Goal: Transaction & Acquisition: Purchase product/service

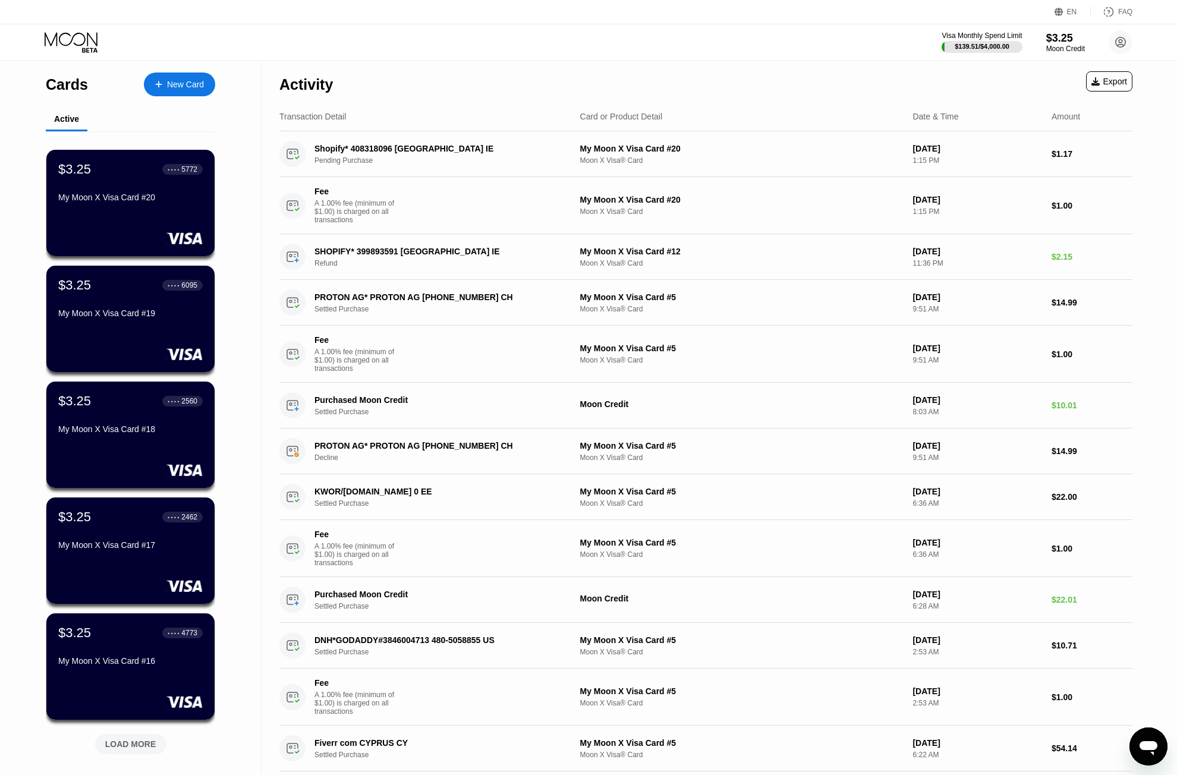
click at [790, 47] on div "Visa Monthly Spend Limit $139.51 / $4,000.00 $3.25 Moon Credit privacy.caress73…" at bounding box center [588, 42] width 1177 height 36
click at [1050, 46] on div "Moon Credit" at bounding box center [1066, 49] width 40 height 8
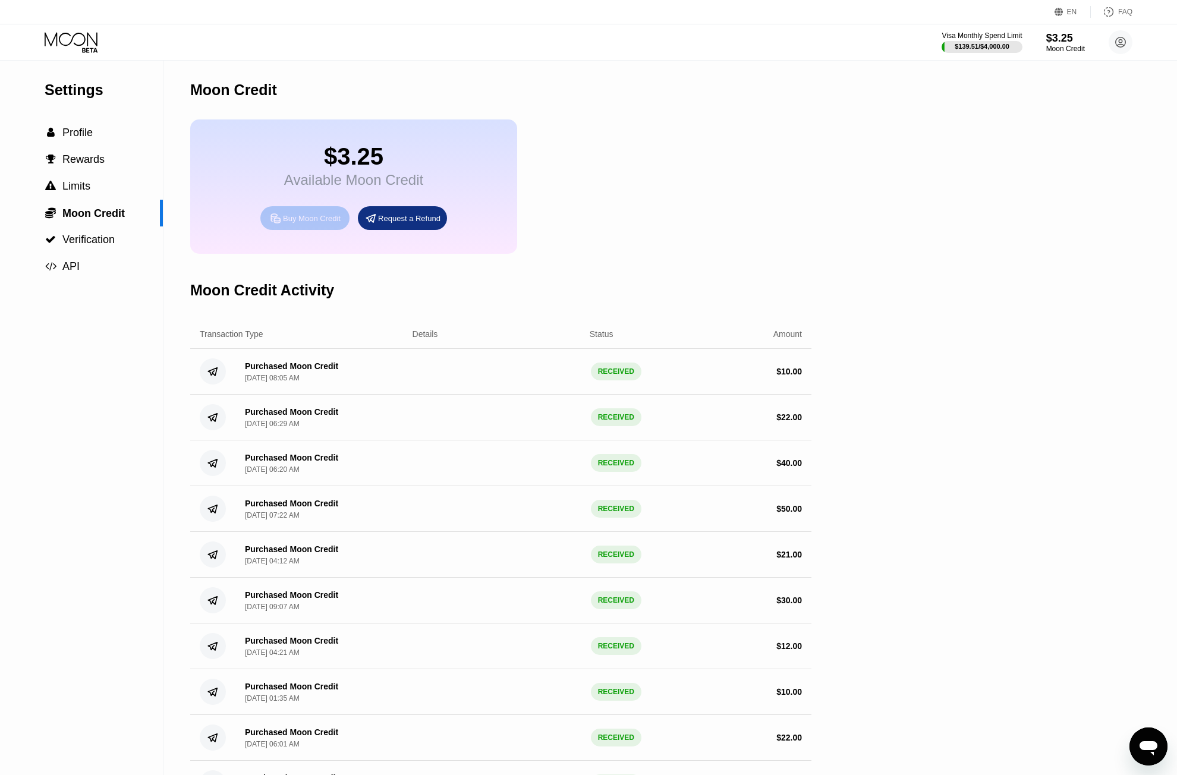
click at [300, 221] on div "Buy Moon Credit" at bounding box center [304, 218] width 89 height 24
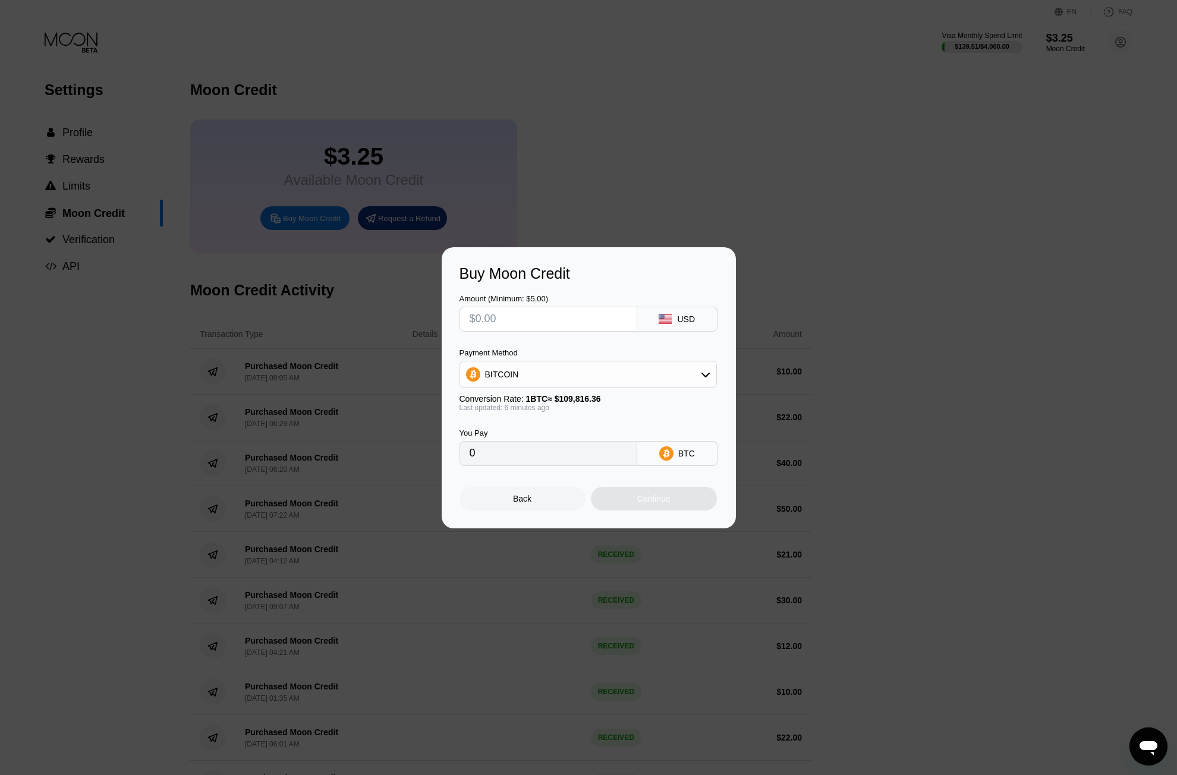
click at [580, 322] on input "text" at bounding box center [549, 319] width 158 height 24
click at [568, 358] on div "Payment Method BITCOIN" at bounding box center [588, 368] width 257 height 40
click at [564, 372] on div "BITCOIN" at bounding box center [588, 375] width 256 height 24
click at [547, 431] on div "USDT on TRON" at bounding box center [595, 434] width 224 height 10
type input "0.00"
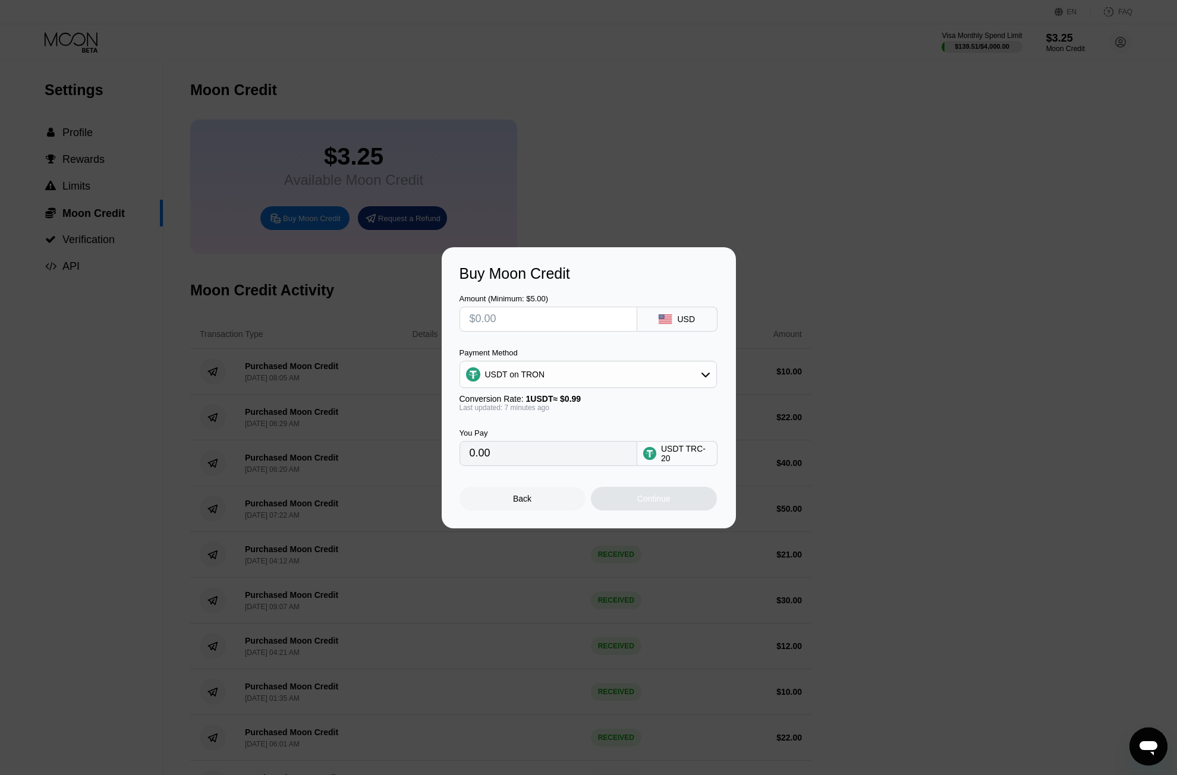
click at [550, 348] on div "Payment Method" at bounding box center [588, 352] width 257 height 9
click at [545, 326] on input "text" at bounding box center [549, 319] width 158 height 24
type input "$1"
type input "1.01"
type input "$10"
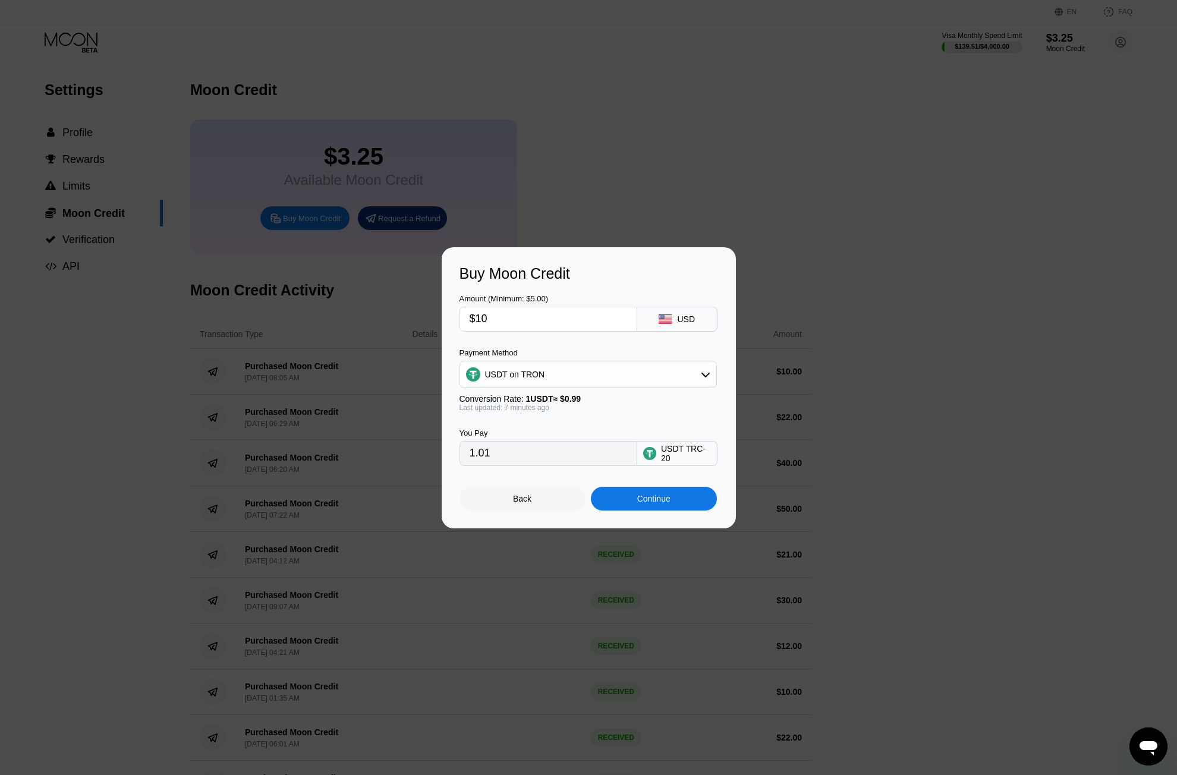
type input "10.10"
type input "$100"
type input "101.01"
type input "$100"
click at [582, 421] on div "You Pay 101.01 USDT TRC-20" at bounding box center [589, 439] width 259 height 54
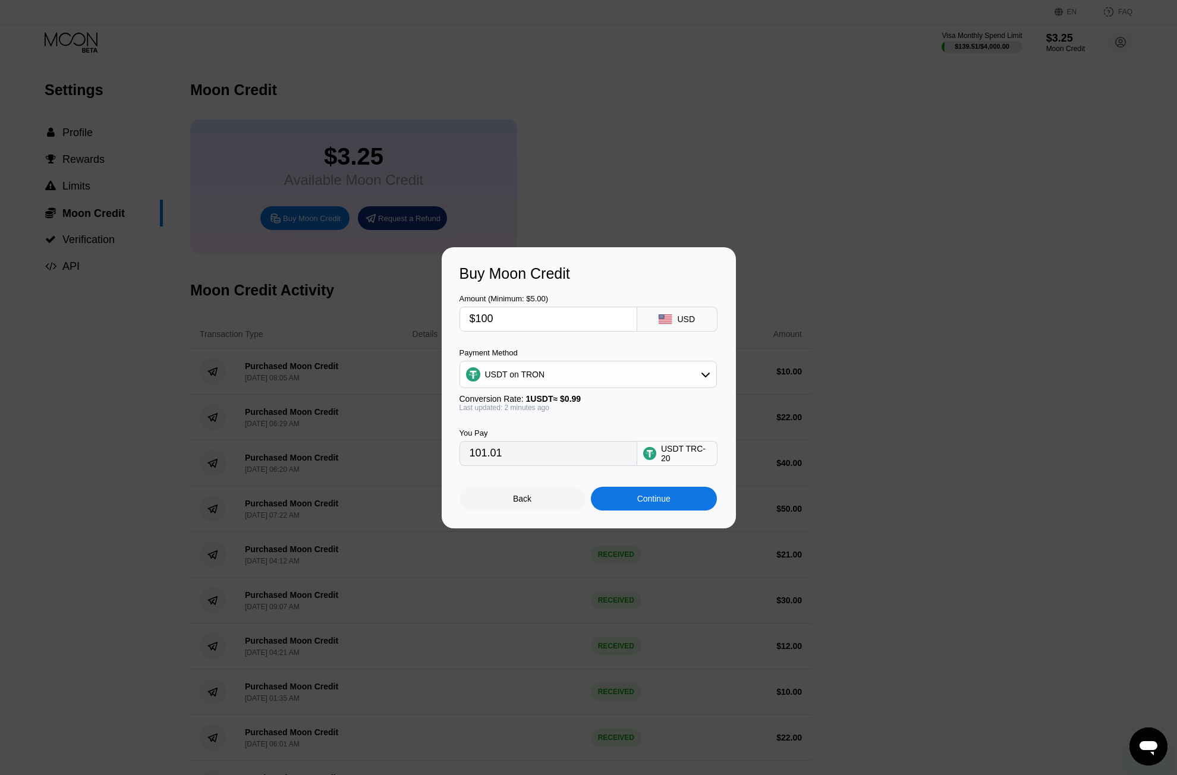
click at [592, 409] on div "Last updated: 2 minutes ago" at bounding box center [588, 408] width 257 height 8
click at [596, 429] on div "You Pay 101.01 USDT TRC-20" at bounding box center [589, 439] width 259 height 54
click at [587, 378] on div "USDT on TRON" at bounding box center [588, 375] width 256 height 24
click at [630, 504] on div "Continue" at bounding box center [654, 499] width 126 height 24
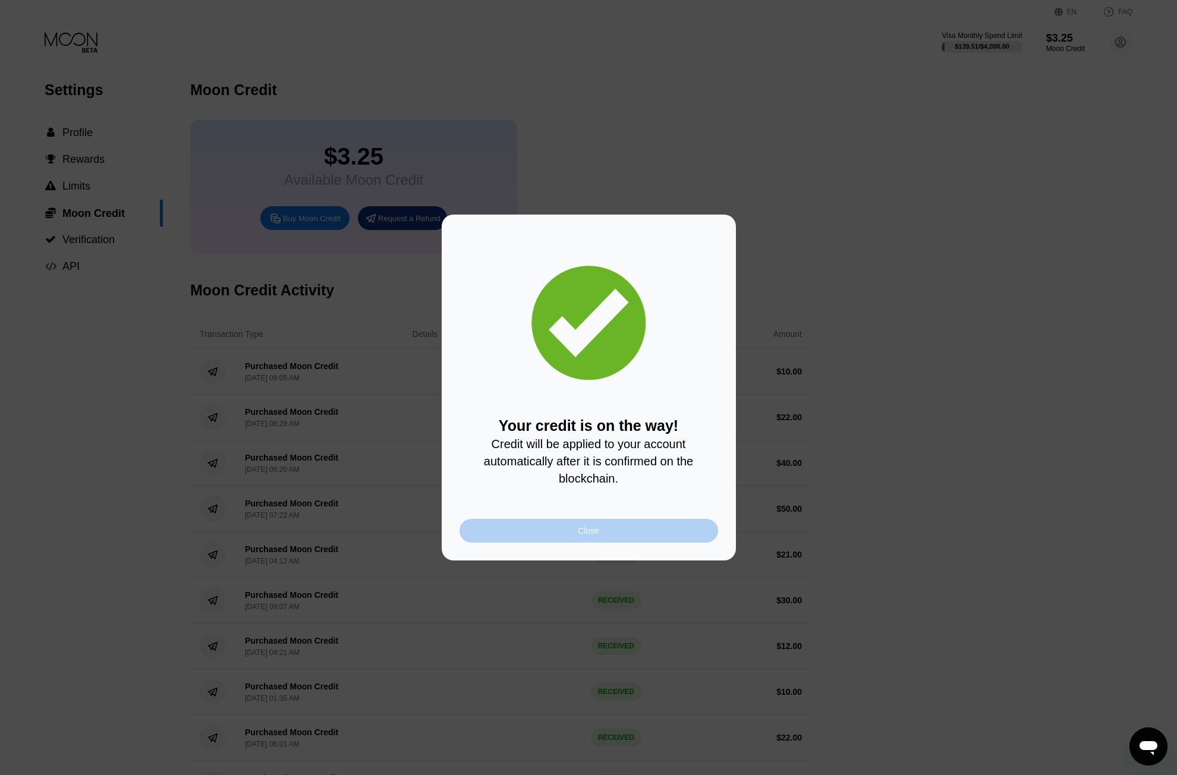
click at [673, 543] on div "Close" at bounding box center [589, 531] width 259 height 24
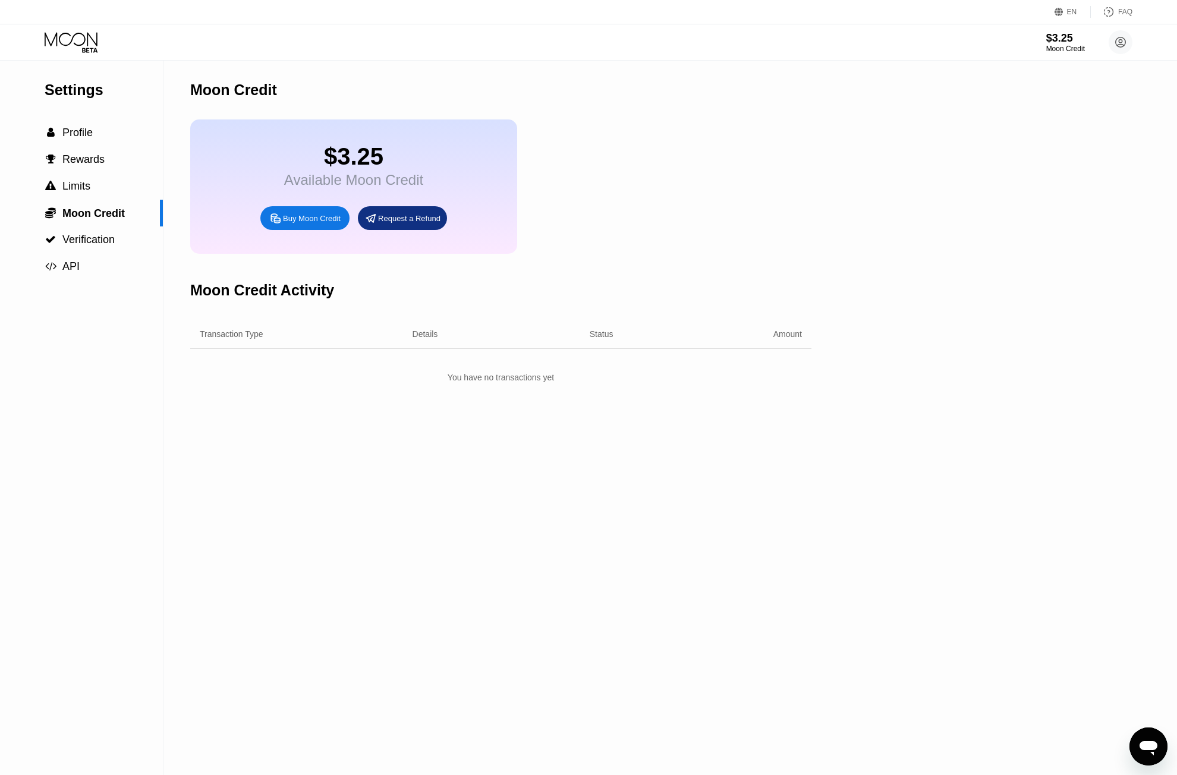
click at [898, 182] on div "Settings  Profile  Rewards  Limits  Moon Credit  Verification  API Moon C…" at bounding box center [588, 418] width 1177 height 715
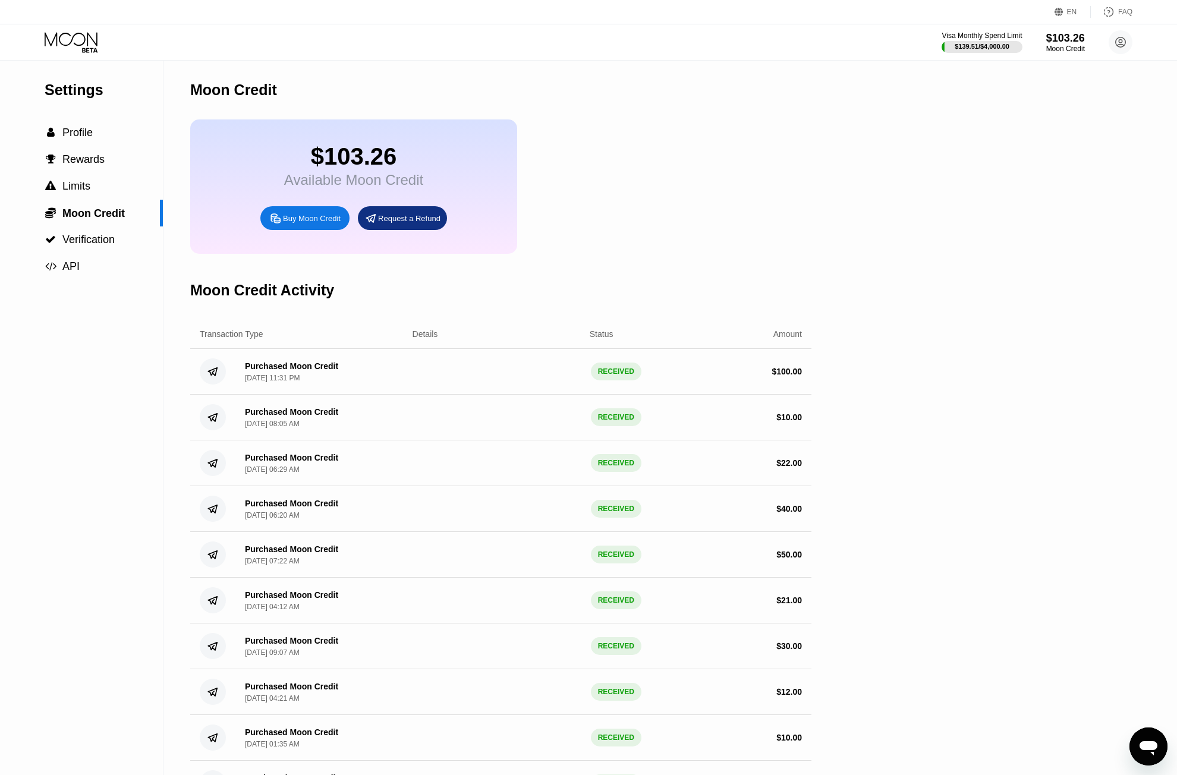
click at [66, 49] on icon at bounding box center [72, 42] width 55 height 21
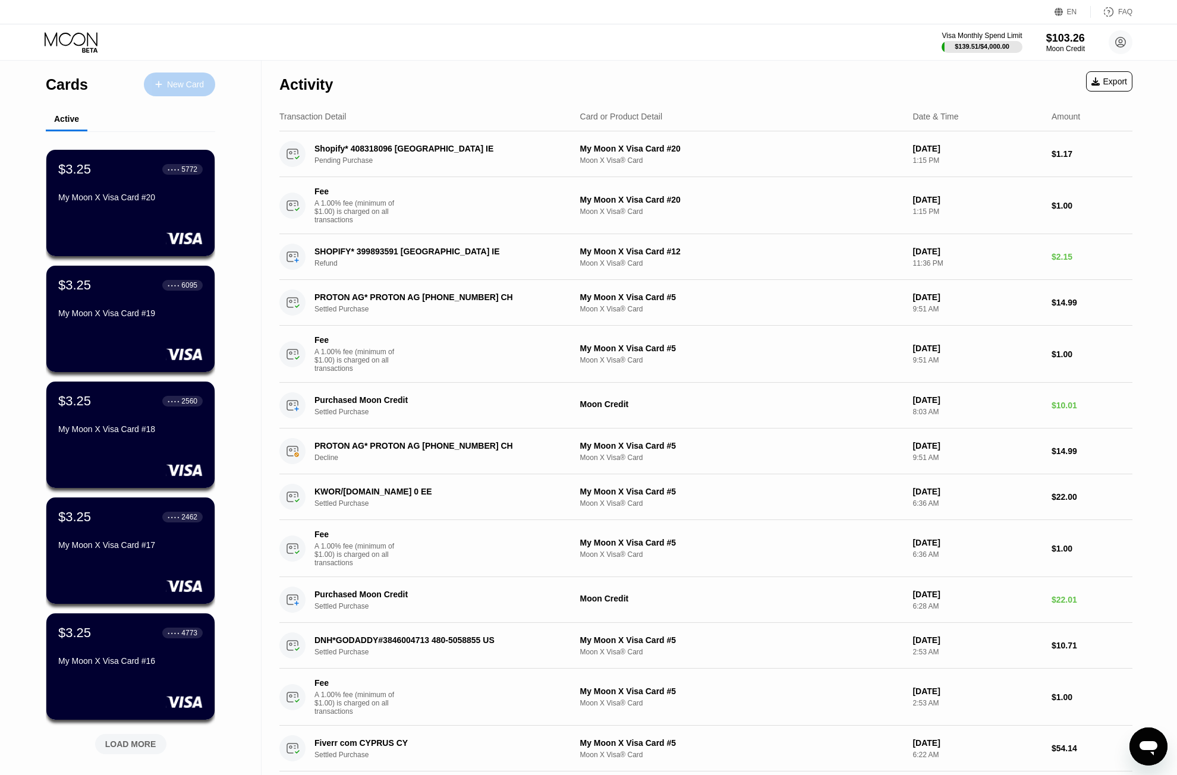
click at [176, 87] on div "New Card" at bounding box center [185, 85] width 37 height 10
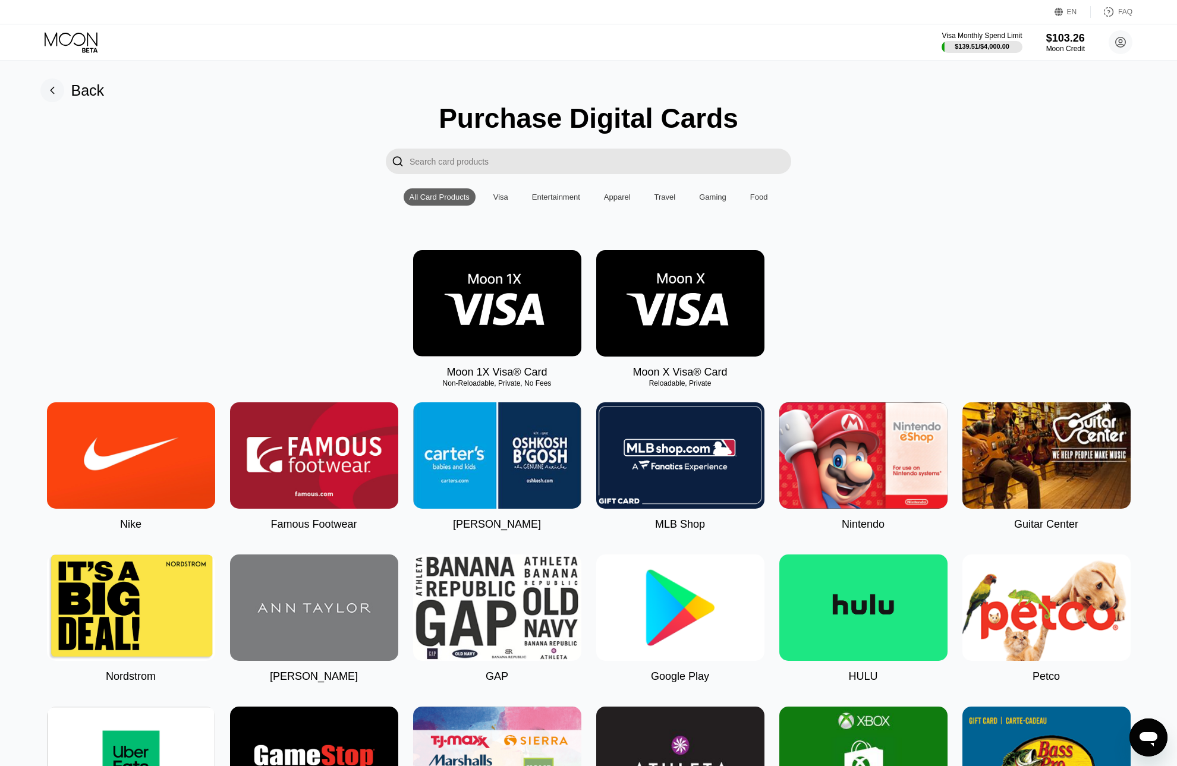
click at [708, 318] on img at bounding box center [680, 303] width 168 height 106
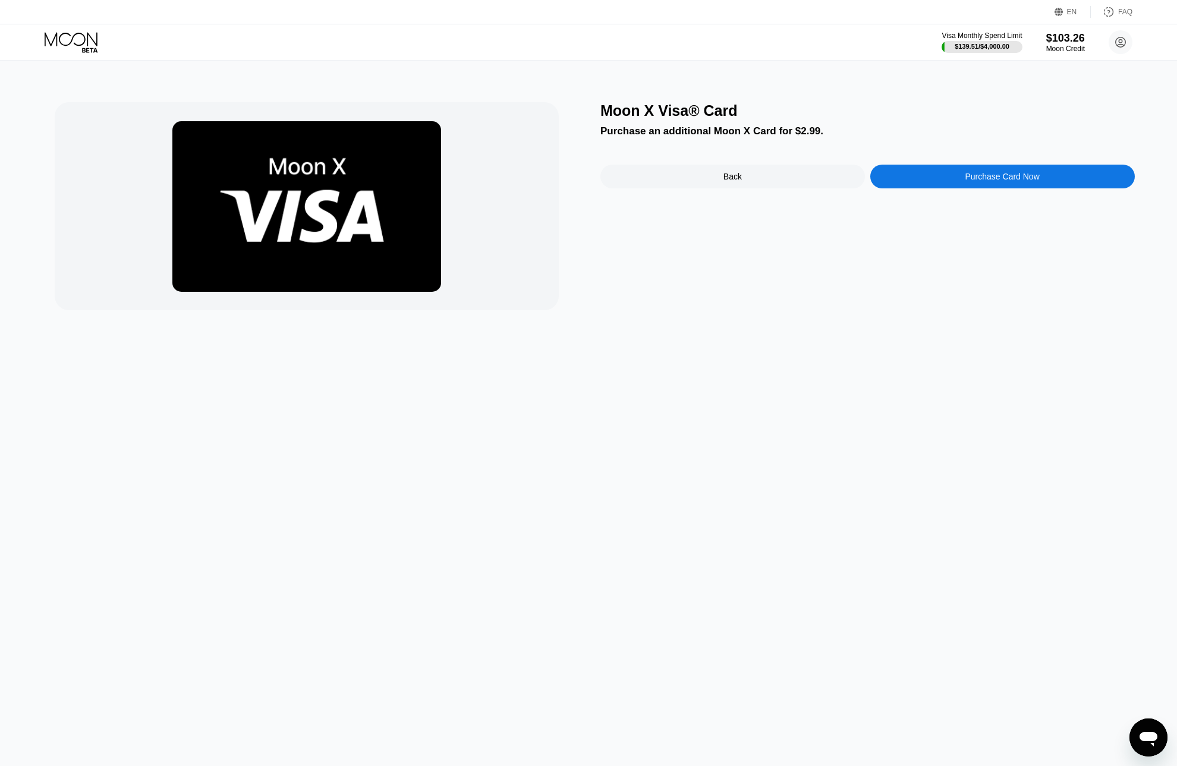
click at [941, 177] on div "Purchase Card Now" at bounding box center [1003, 177] width 265 height 24
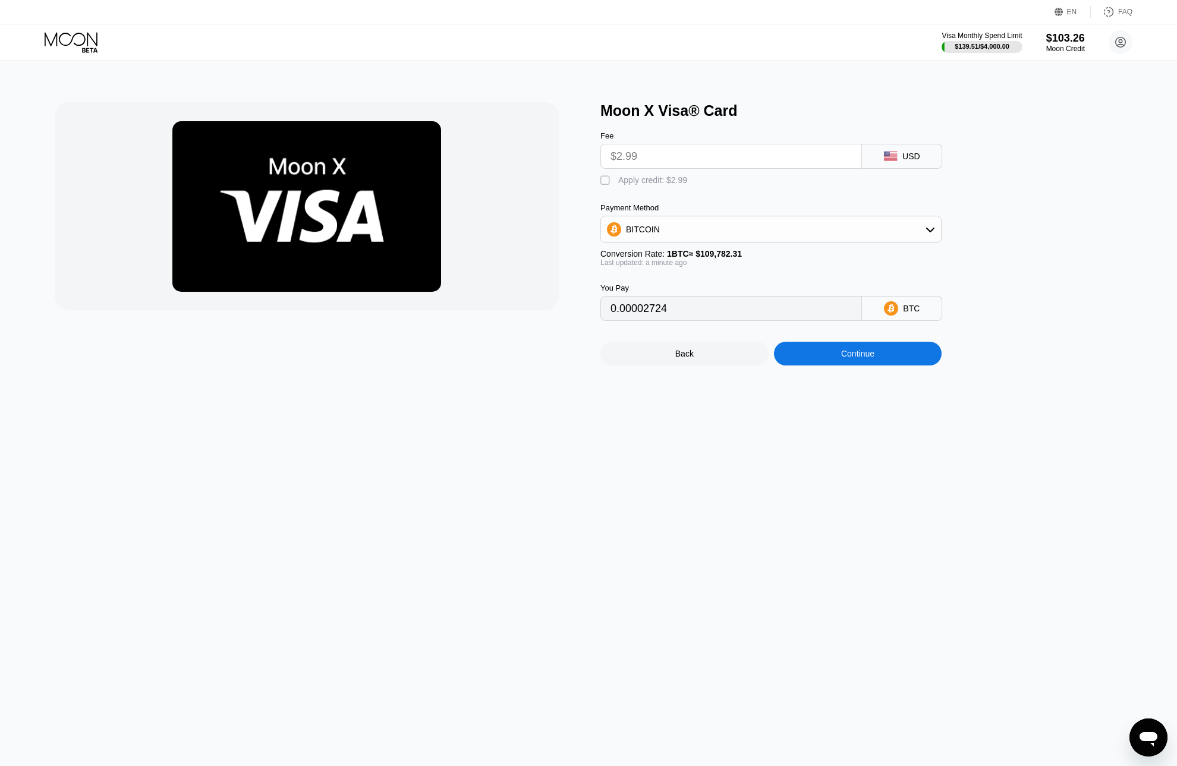
click at [609, 185] on div "" at bounding box center [607, 181] width 12 height 12
type input "0"
click at [743, 231] on div "BITCOIN" at bounding box center [771, 230] width 340 height 24
click at [725, 235] on div "BITCOIN" at bounding box center [771, 230] width 340 height 24
click at [637, 165] on input "$2.99" at bounding box center [731, 156] width 241 height 24
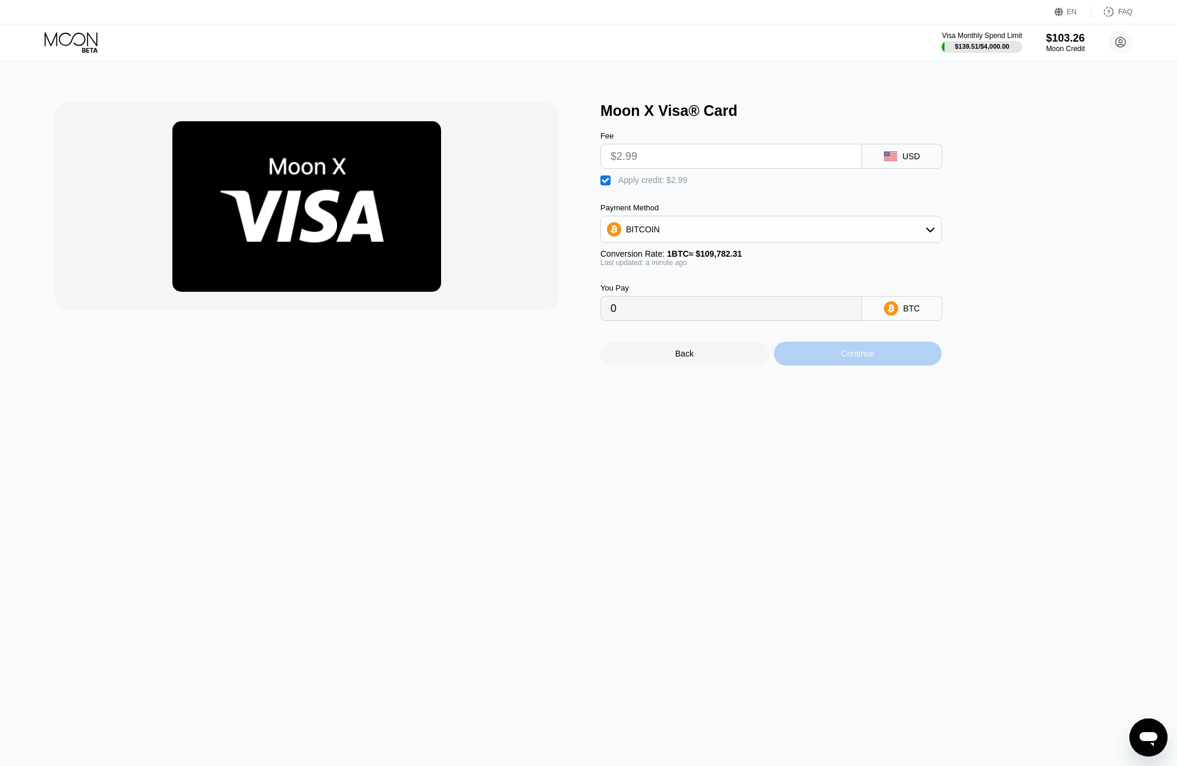
click at [841, 366] on div "Continue" at bounding box center [858, 354] width 168 height 24
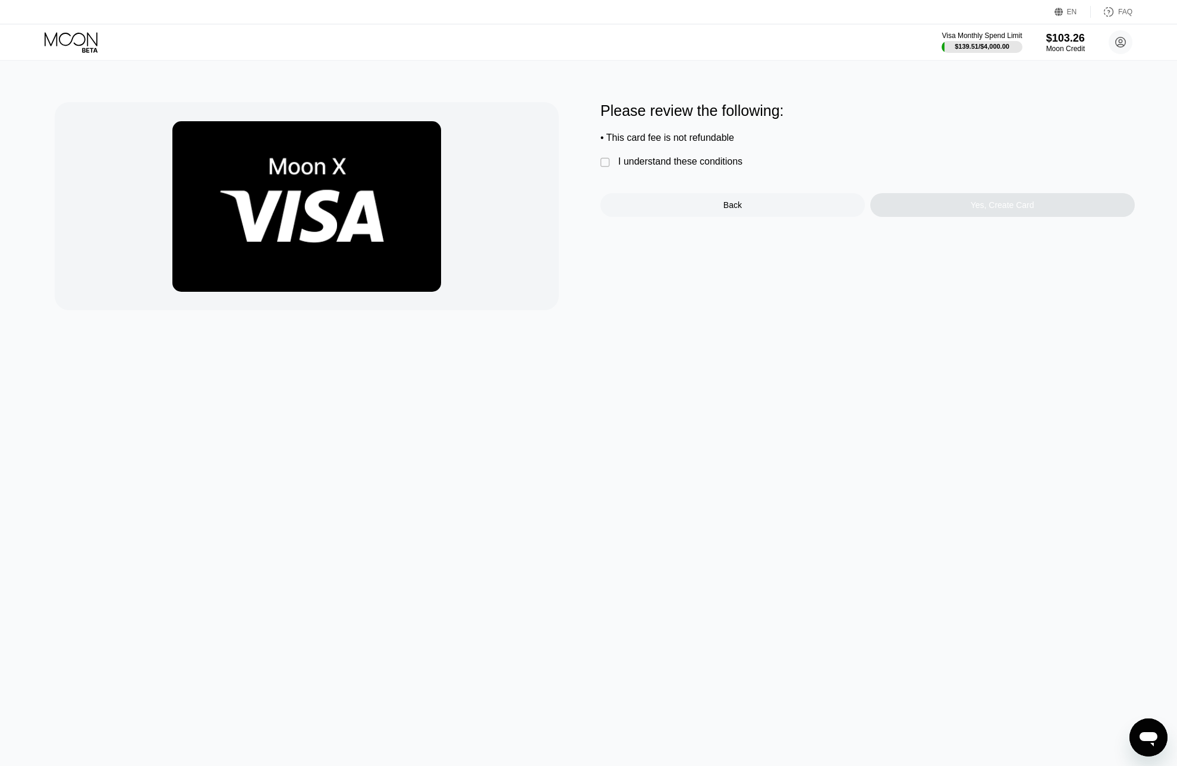
click at [637, 165] on div "I understand these conditions" at bounding box center [680, 161] width 124 height 11
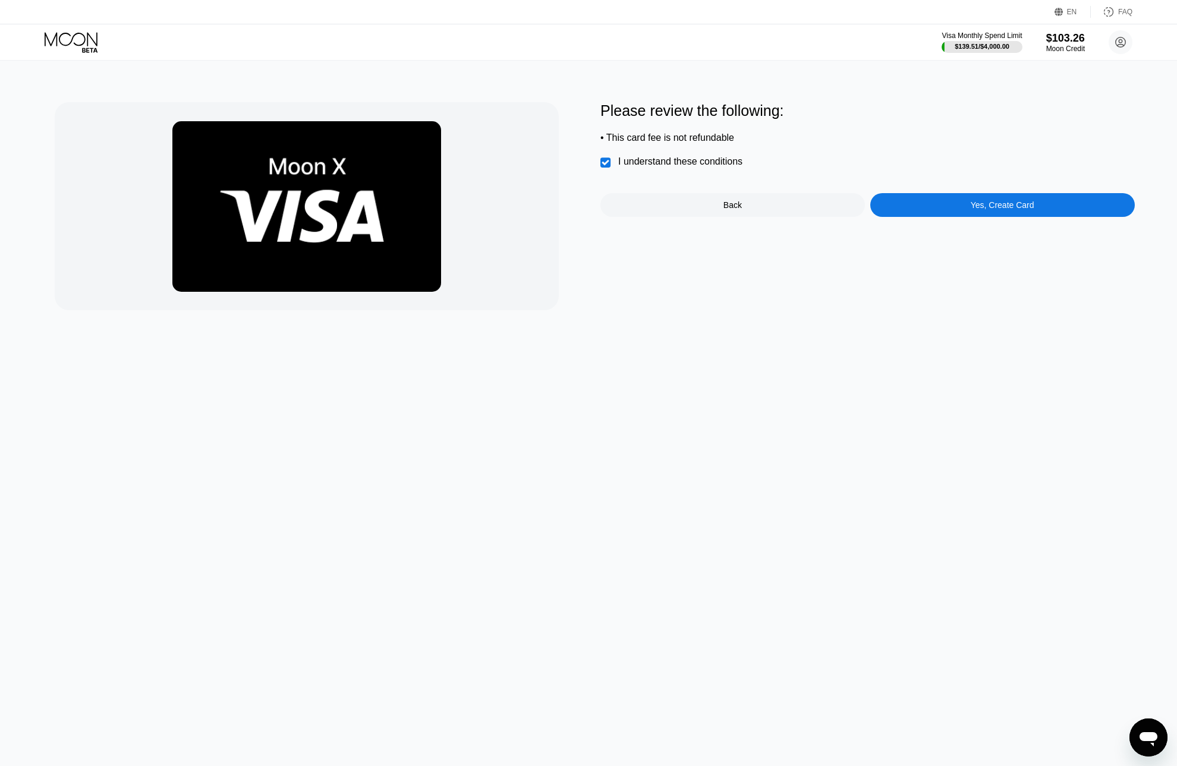
click at [910, 209] on div "Yes, Create Card" at bounding box center [1003, 205] width 265 height 24
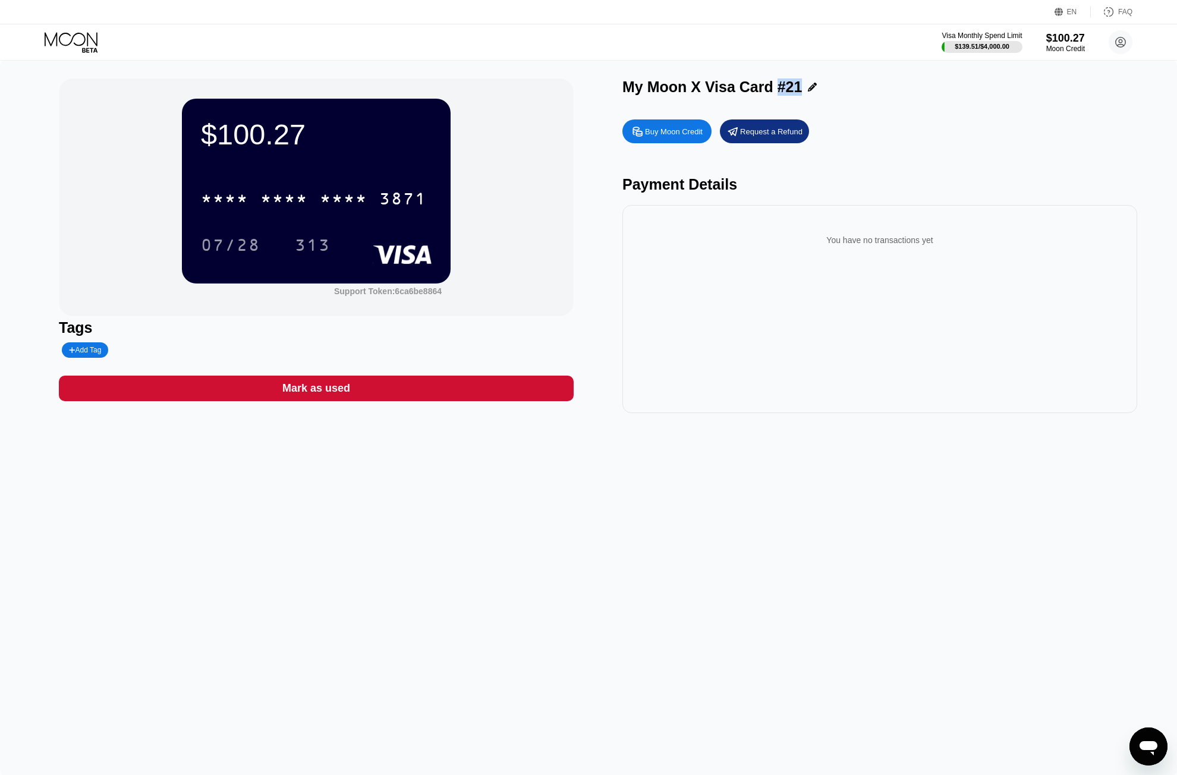
drag, startPoint x: 774, startPoint y: 83, endPoint x: 793, endPoint y: 87, distance: 19.4
click at [793, 87] on div "My Moon X Visa Card #21" at bounding box center [713, 86] width 180 height 17
copy div "#21"
click at [305, 190] on div "* * * * * * * * * * * * 3871" at bounding box center [314, 199] width 240 height 30
click at [243, 244] on div "07/28" at bounding box center [230, 246] width 59 height 19
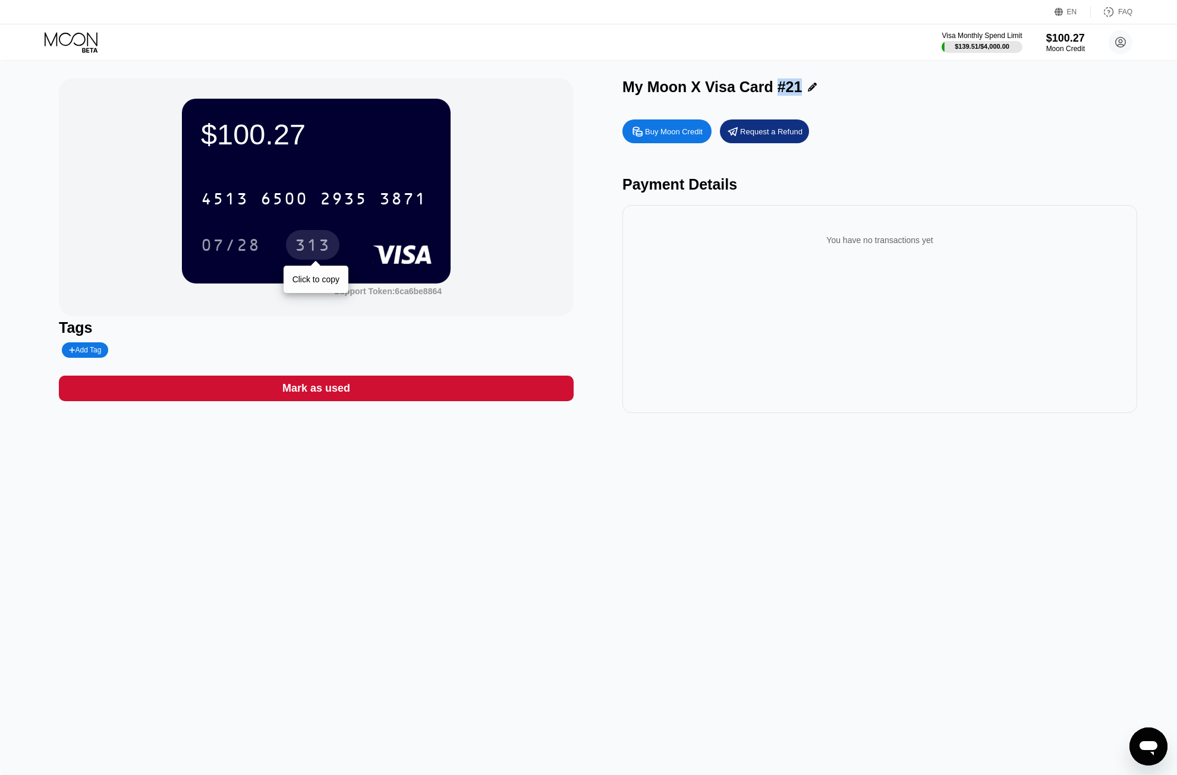
click at [330, 247] on div "313" at bounding box center [313, 246] width 36 height 19
click at [609, 214] on div "$100.27 4513 6500 2935 3871 07/28 313 Support Token: 6ca6be8864 Tags Add Tag Ma…" at bounding box center [589, 245] width 1060 height 335
click at [86, 44] on icon at bounding box center [72, 42] width 55 height 21
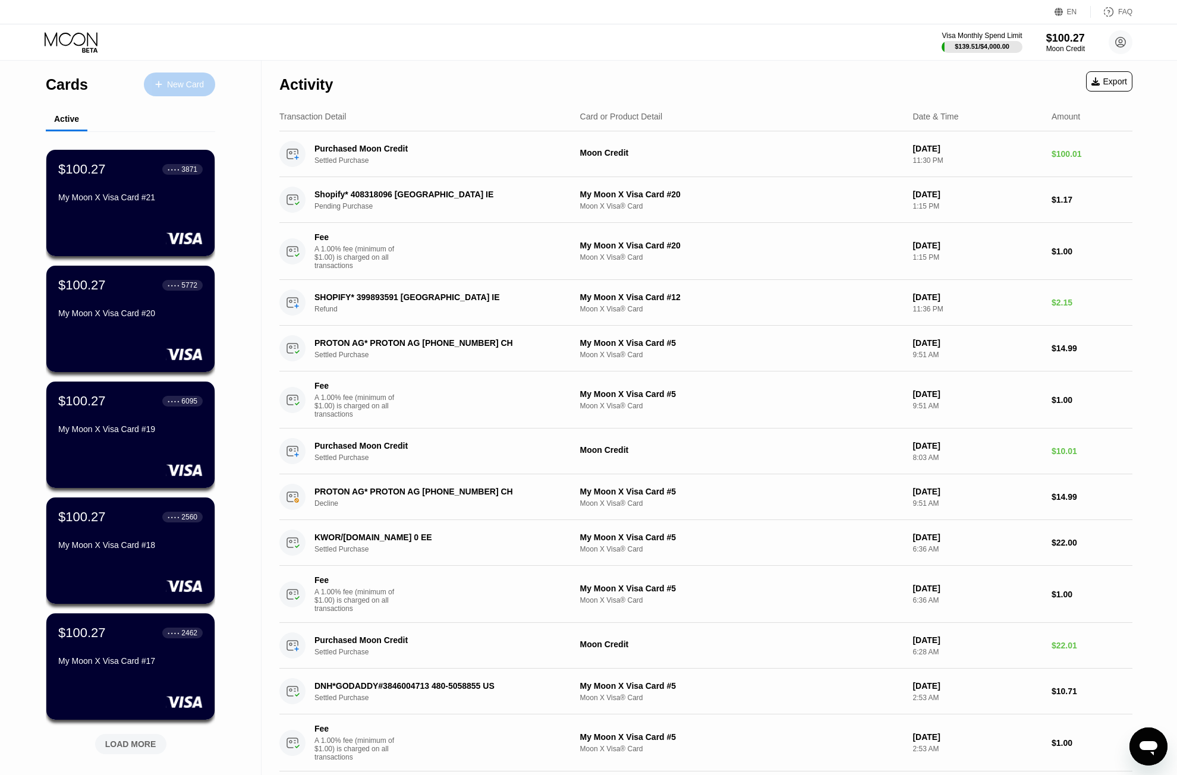
click at [186, 87] on div "New Card" at bounding box center [185, 85] width 37 height 10
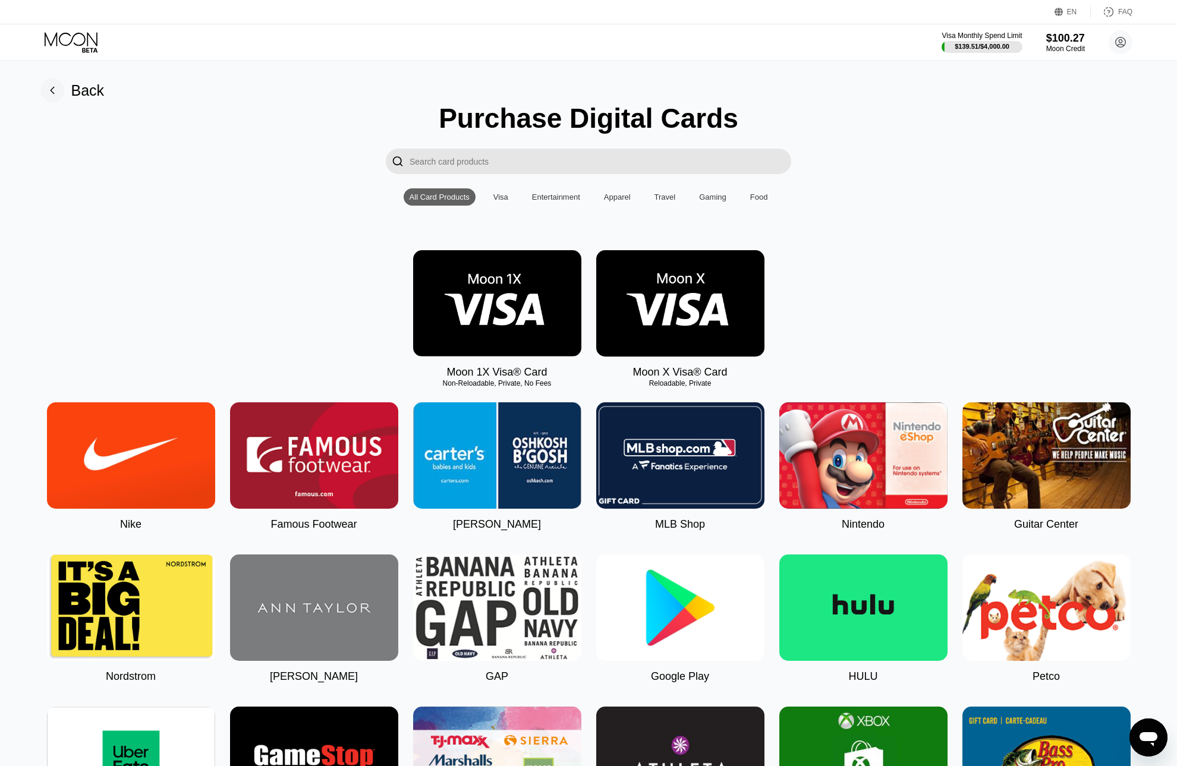
click at [693, 318] on img at bounding box center [680, 303] width 168 height 106
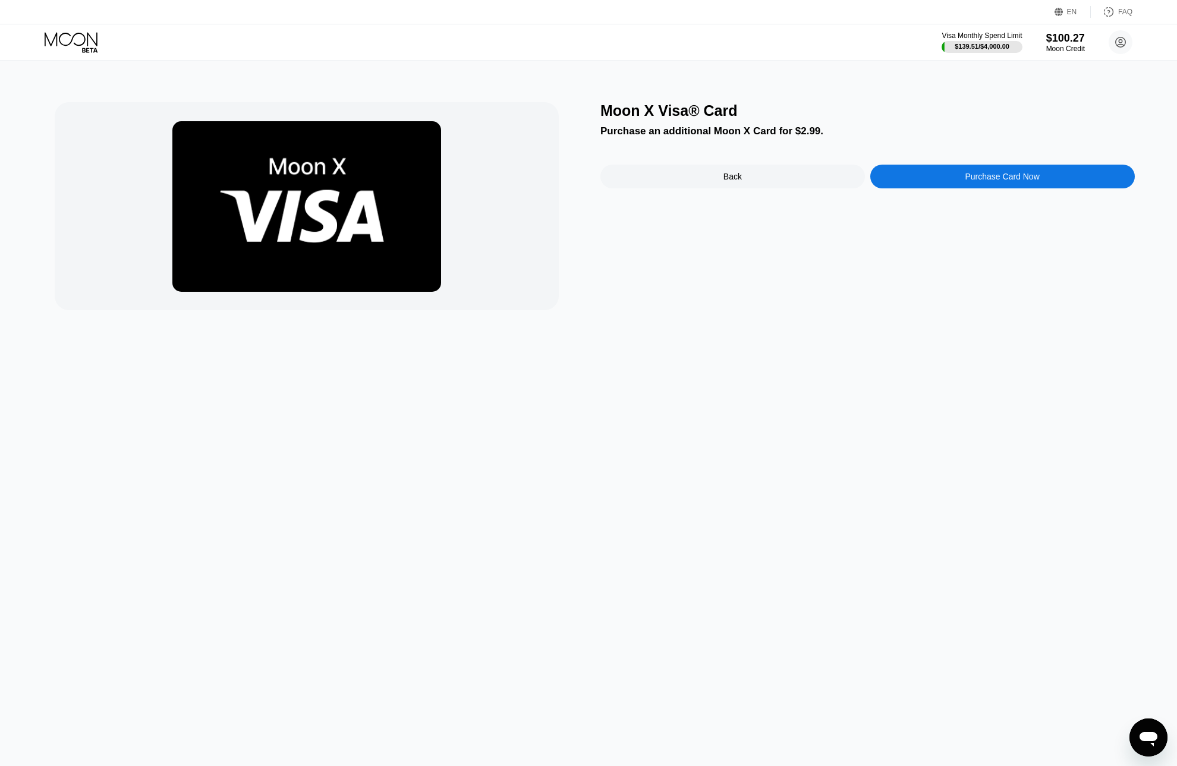
click at [918, 188] on div "Purchase Card Now" at bounding box center [1003, 177] width 265 height 24
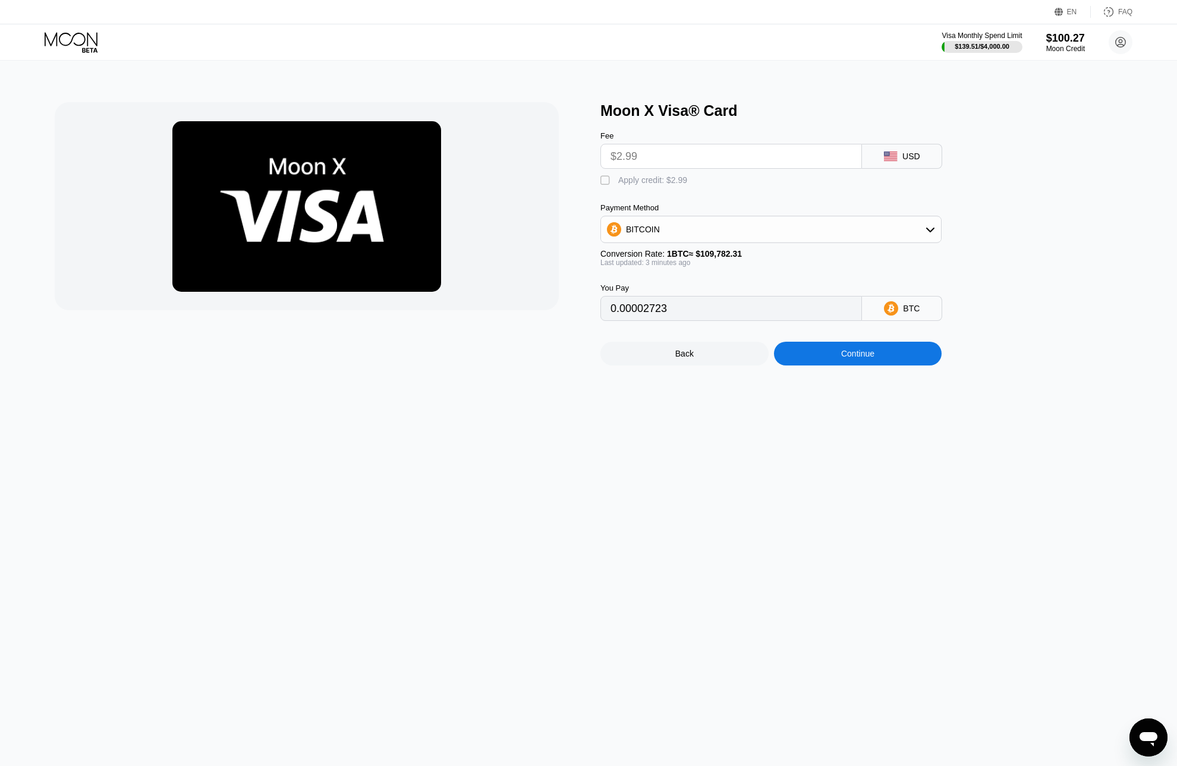
click at [400, 384] on div "Moon X Visa® Card Fee $2.99 USD  Apply credit: $2.99 Payment Method BITCOIN Co…" at bounding box center [589, 414] width 1186 height 706
click at [610, 183] on div "" at bounding box center [607, 181] width 12 height 12
type input "0"
click at [856, 366] on div "Continue" at bounding box center [858, 354] width 168 height 24
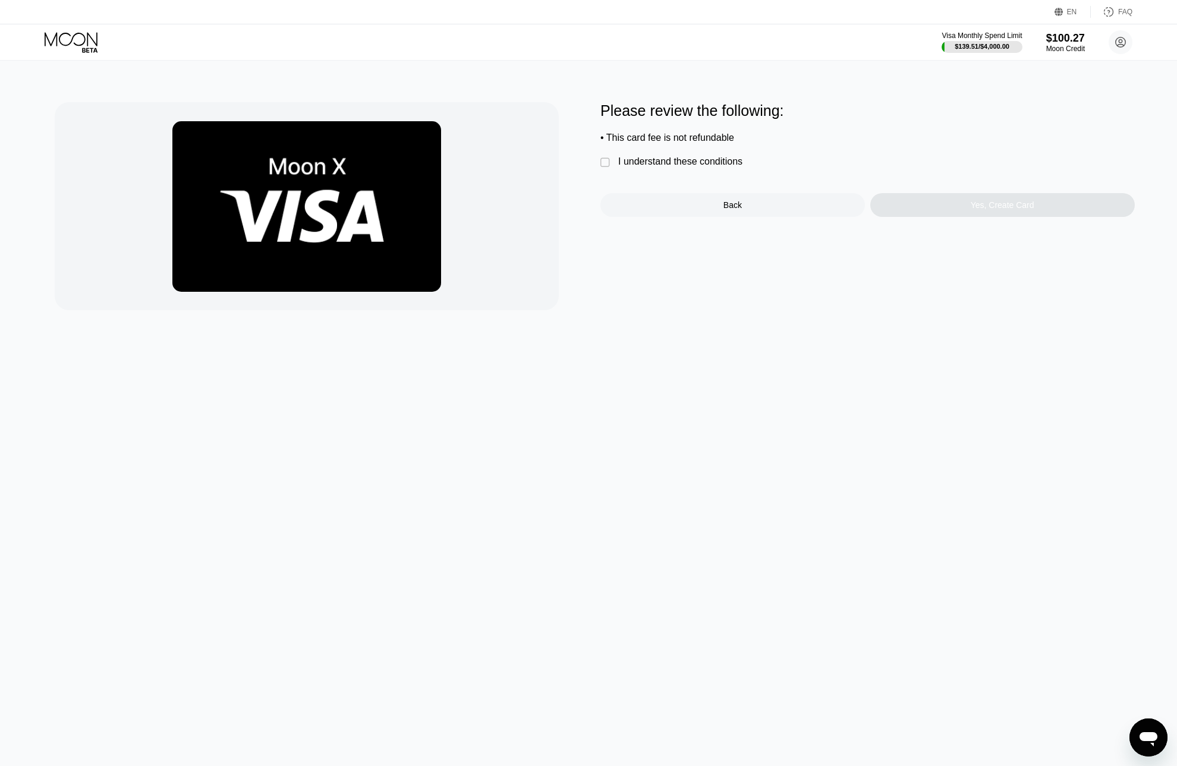
click at [659, 177] on div "Please review the following: • This card fee is not refundable  I understand t…" at bounding box center [868, 159] width 535 height 115
click at [664, 167] on div "I understand these conditions" at bounding box center [680, 161] width 124 height 11
click at [972, 208] on div "Yes, Create Card" at bounding box center [1003, 205] width 64 height 10
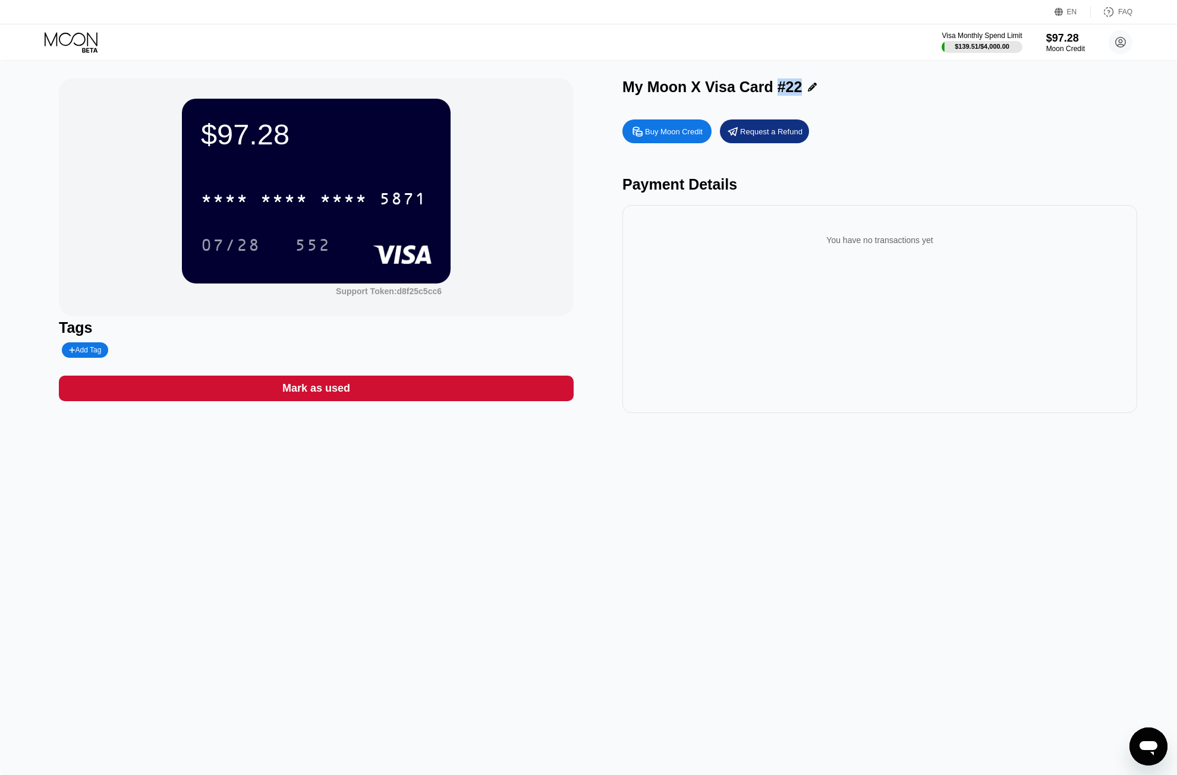
drag, startPoint x: 774, startPoint y: 87, endPoint x: 796, endPoint y: 92, distance: 22.5
click at [796, 92] on div "My Moon X Visa Card #22" at bounding box center [713, 86] width 180 height 17
copy div "#22"
click at [323, 192] on div "* * * * * * * * * * * * 5871" at bounding box center [314, 199] width 240 height 30
drag, startPoint x: 243, startPoint y: 244, endPoint x: 8, endPoint y: 313, distance: 244.4
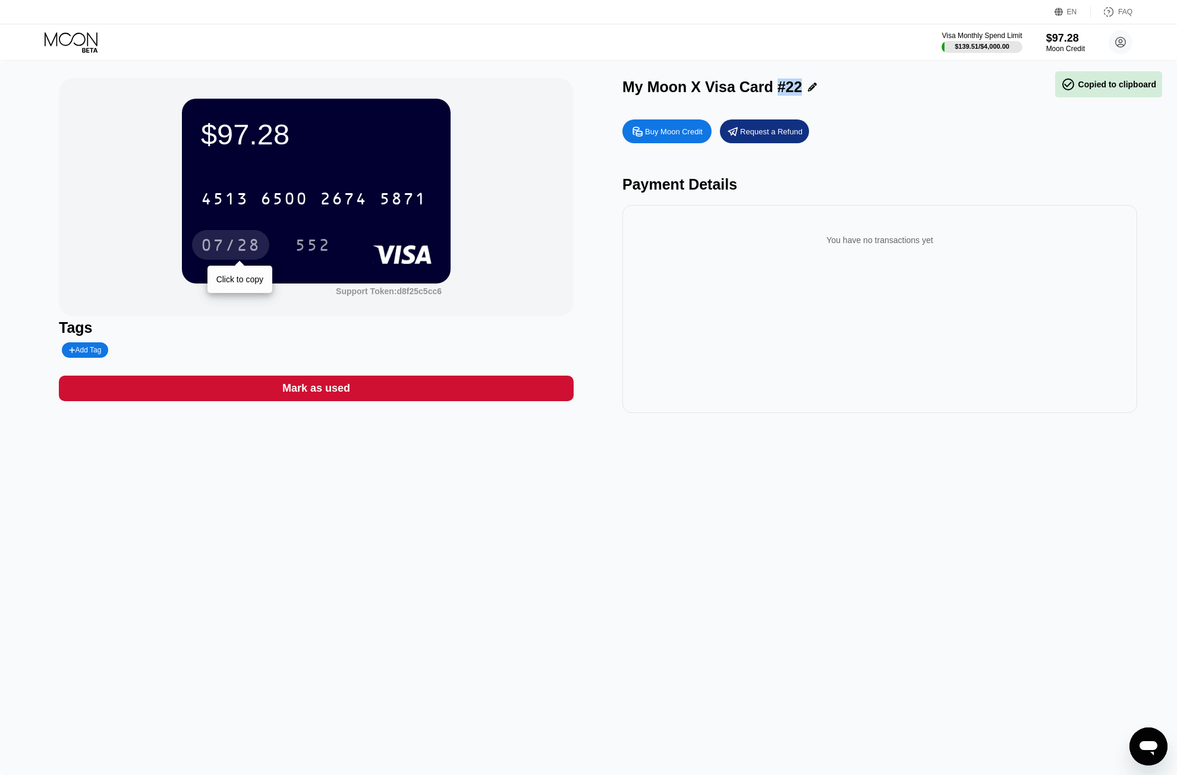
click at [243, 244] on div "07/28" at bounding box center [230, 246] width 59 height 19
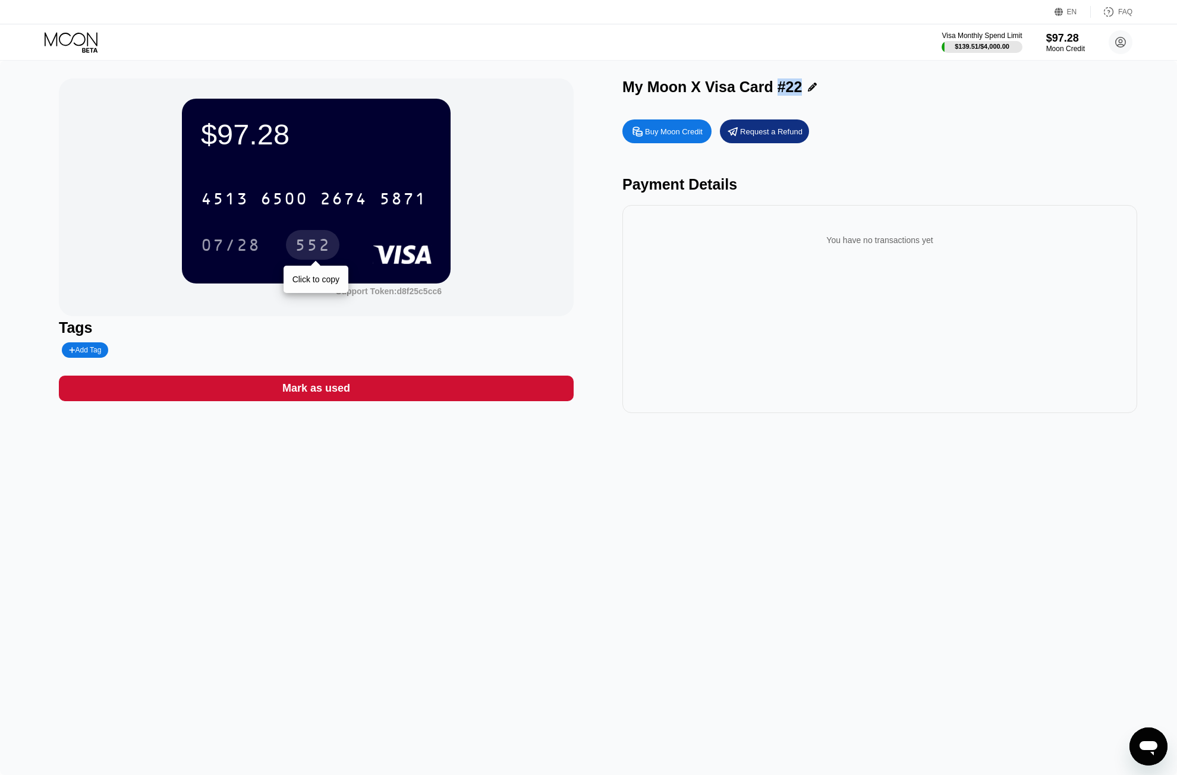
click at [314, 252] on div "552" at bounding box center [313, 246] width 36 height 19
click at [80, 44] on icon at bounding box center [72, 42] width 55 height 21
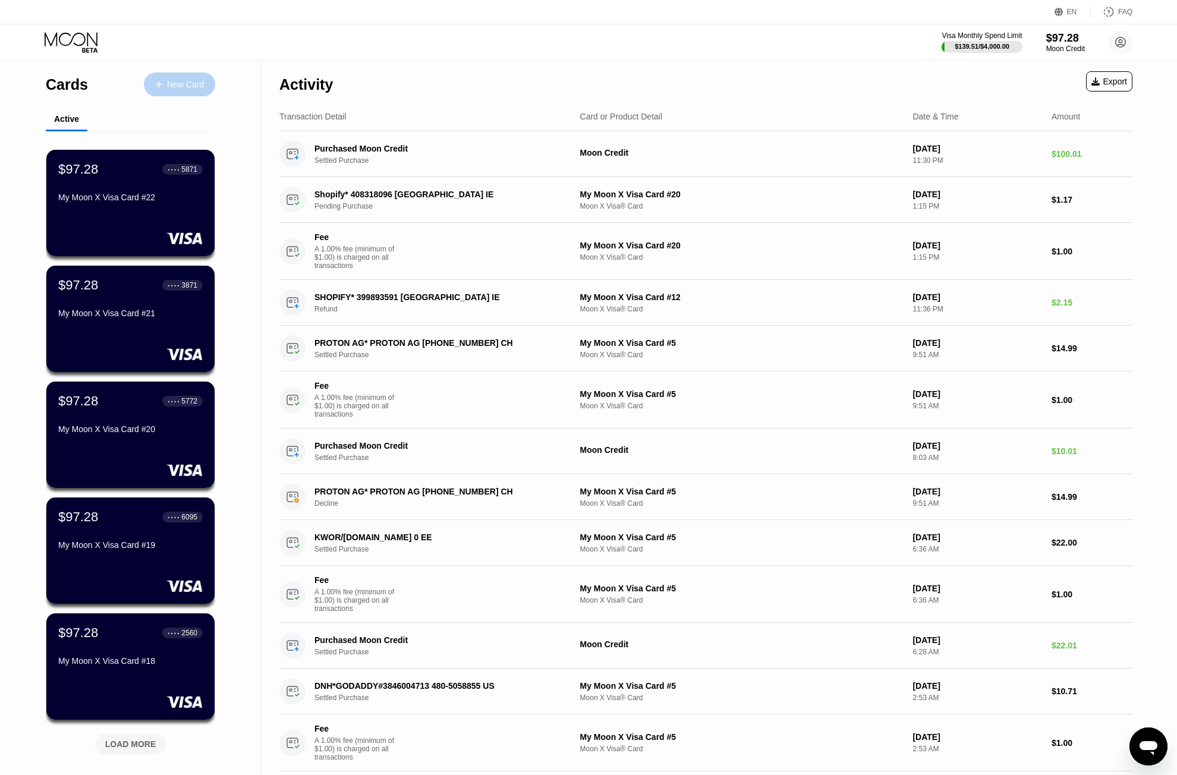
click at [171, 83] on div "New Card" at bounding box center [185, 85] width 37 height 10
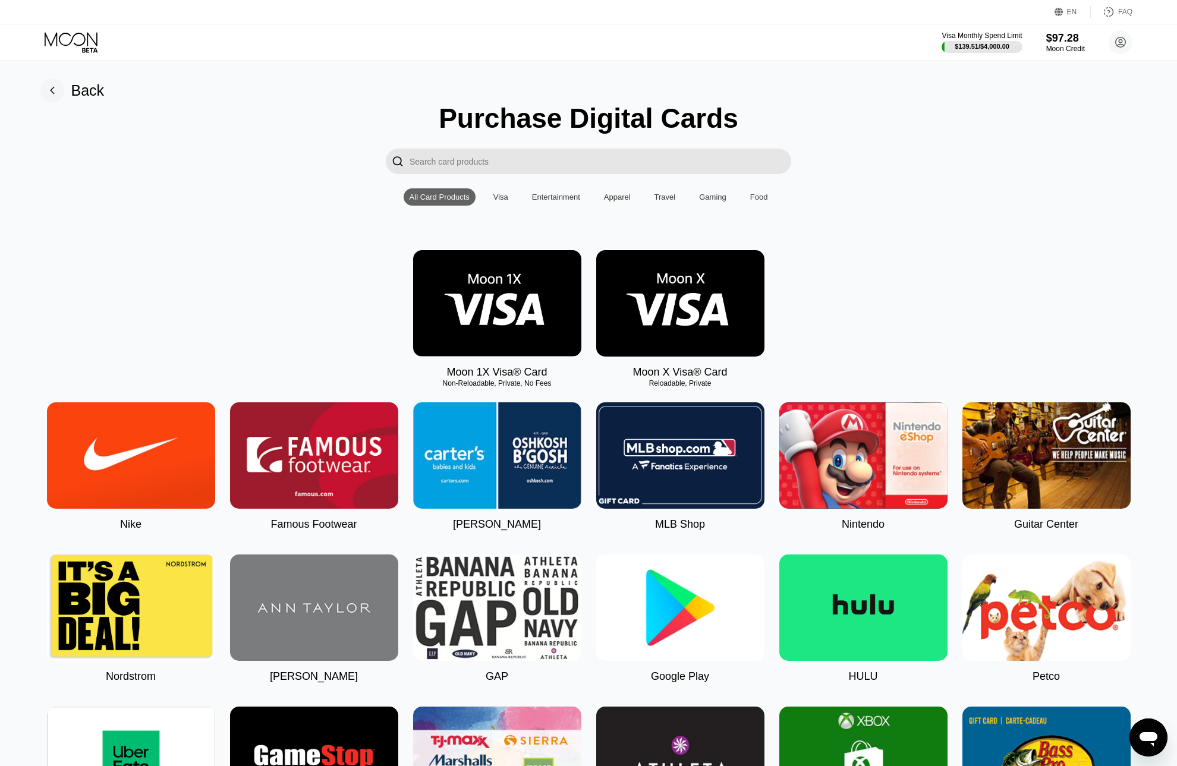
click at [674, 349] on img at bounding box center [680, 303] width 168 height 106
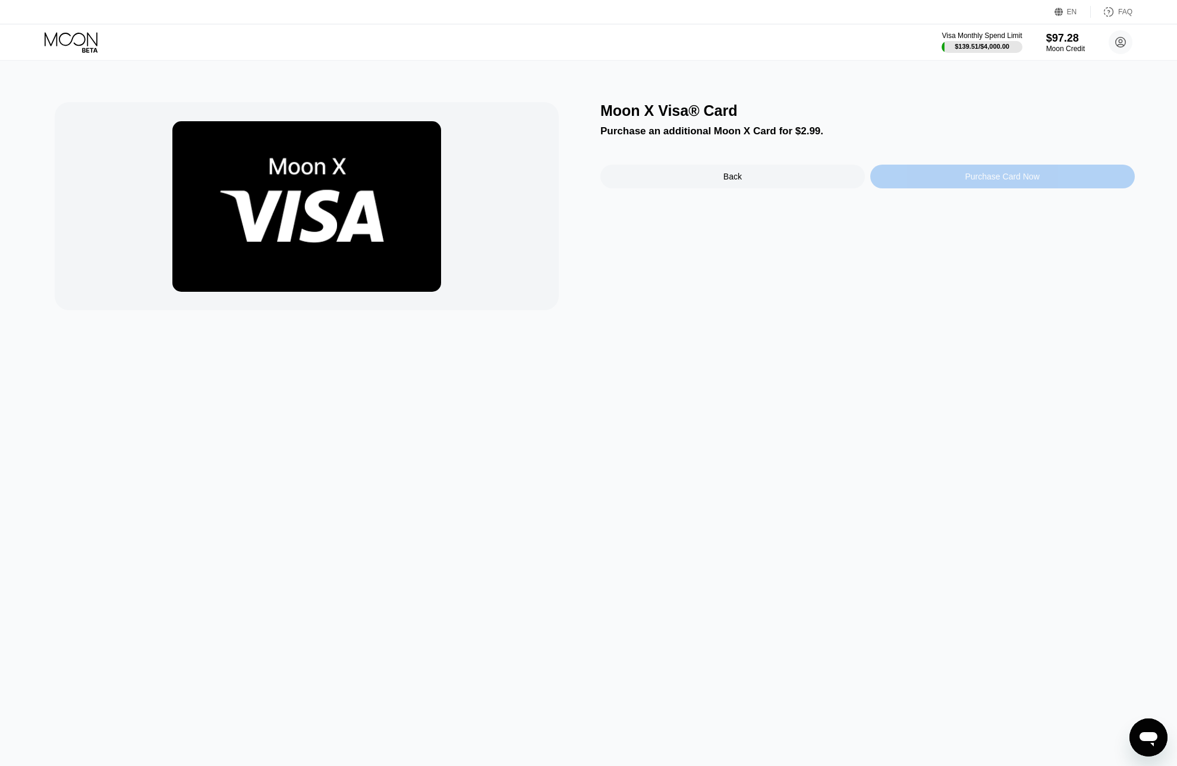
click at [918, 186] on div "Purchase Card Now" at bounding box center [1003, 177] width 265 height 24
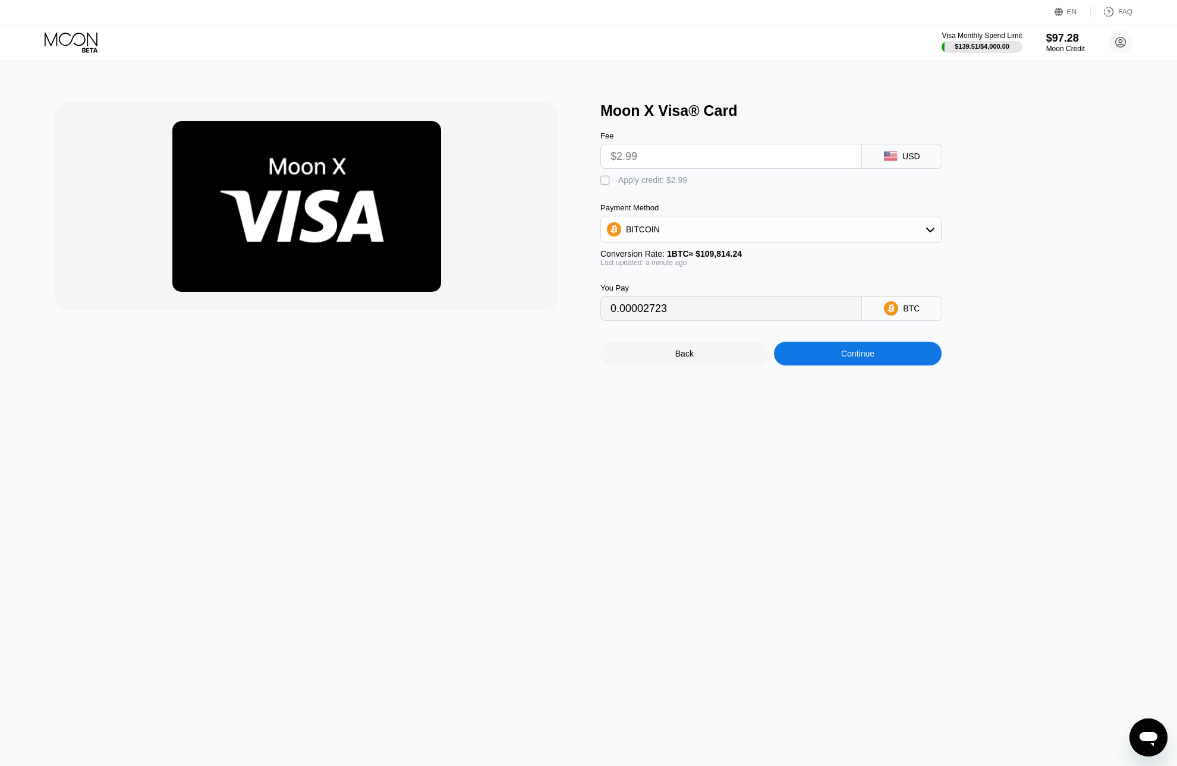
click at [656, 187] on div " Apply credit: $2.99" at bounding box center [647, 181] width 93 height 12
type input "0"
click at [818, 366] on div "Continue" at bounding box center [858, 354] width 168 height 24
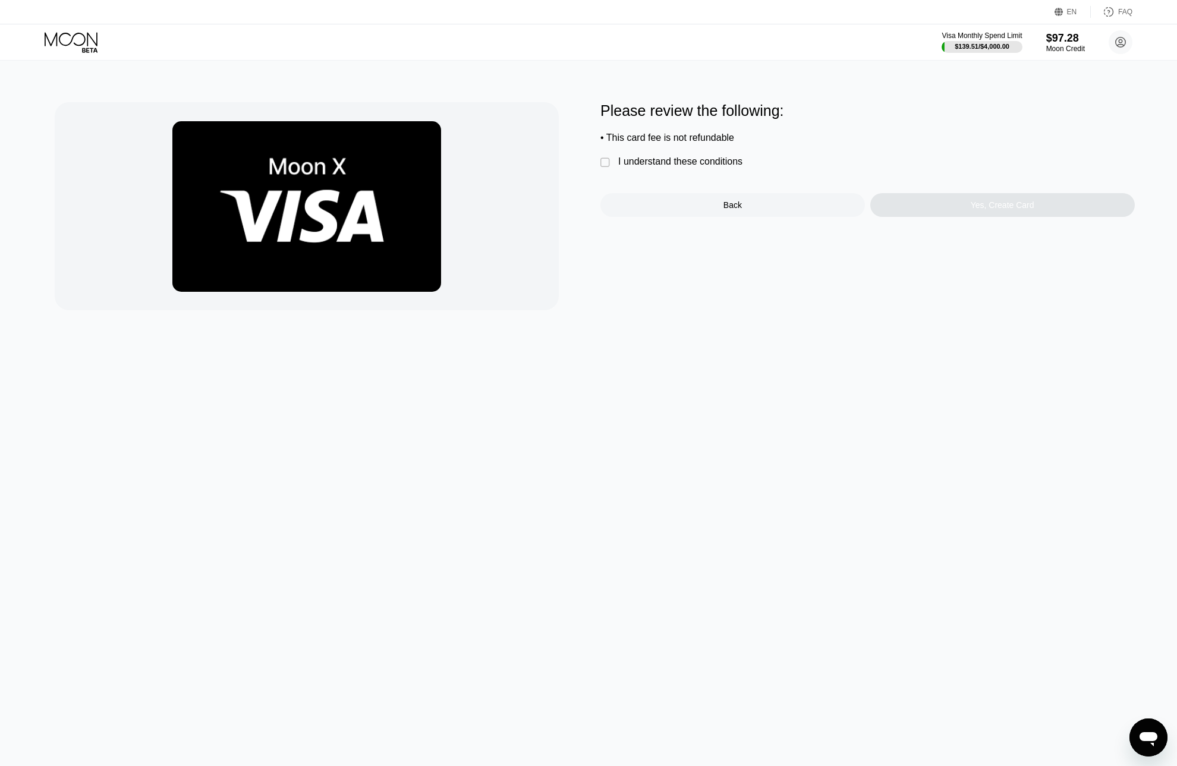
click at [744, 168] on div " I understand these conditions" at bounding box center [675, 162] width 148 height 12
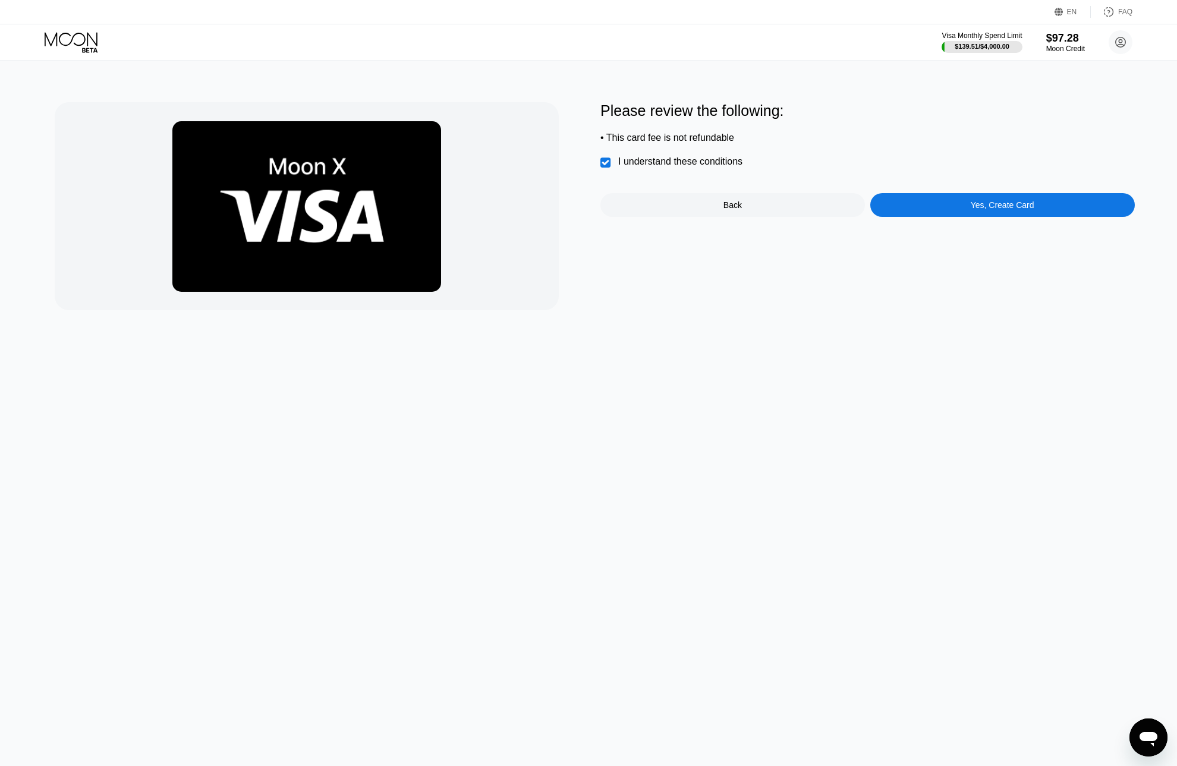
click at [1023, 217] on div "Yes, Create Card" at bounding box center [1003, 205] width 265 height 24
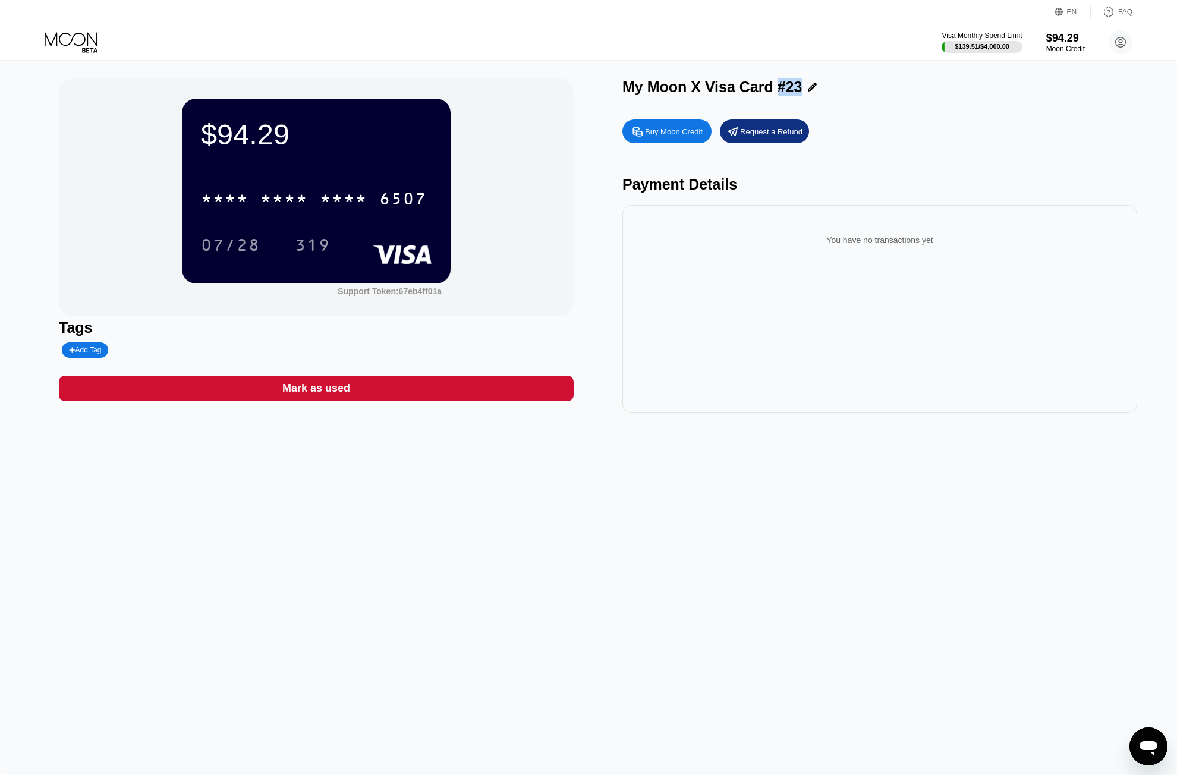
drag, startPoint x: 775, startPoint y: 88, endPoint x: 796, endPoint y: 90, distance: 20.9
click at [796, 90] on div "My Moon X Visa Card #23" at bounding box center [713, 86] width 180 height 17
copy div "#23"
drag, startPoint x: 252, startPoint y: 197, endPoint x: 144, endPoint y: 252, distance: 121.3
click at [252, 197] on div "* * * * * * * * * * * * 6507" at bounding box center [314, 199] width 240 height 30
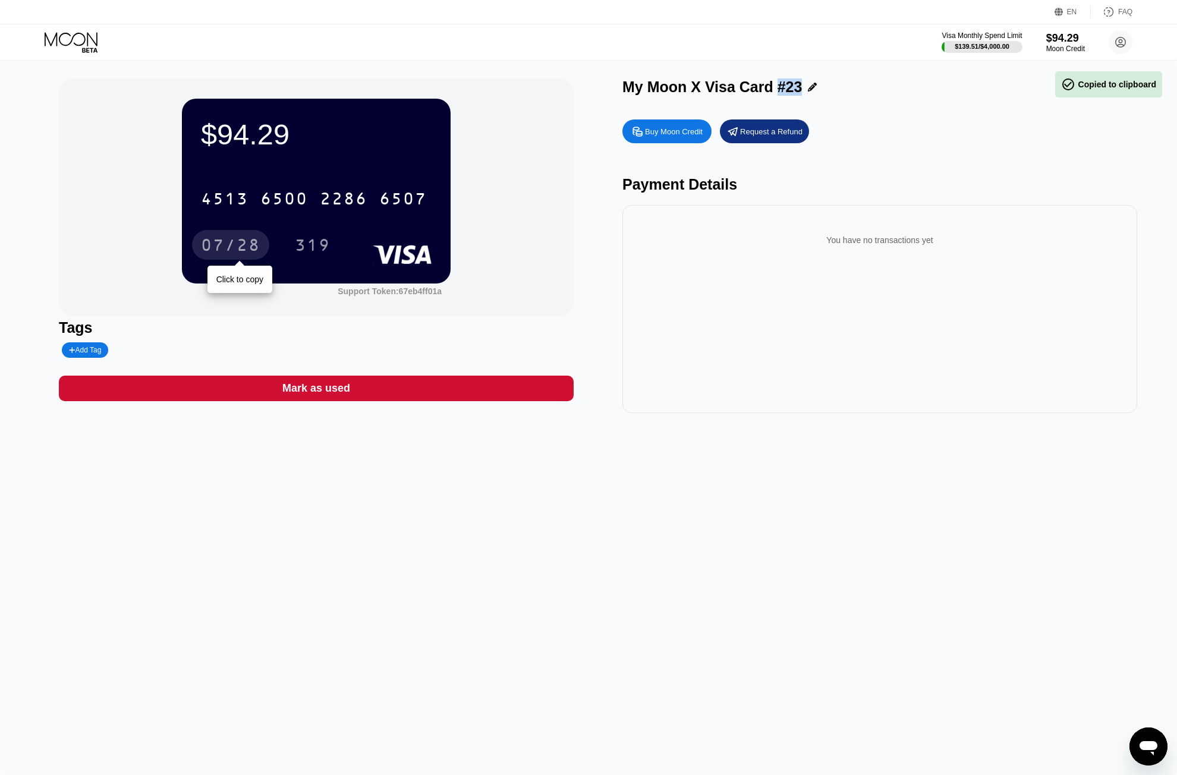
click at [241, 240] on div "07/28" at bounding box center [230, 246] width 59 height 19
click at [290, 255] on div "319" at bounding box center [313, 245] width 54 height 30
click at [57, 37] on icon at bounding box center [71, 39] width 53 height 14
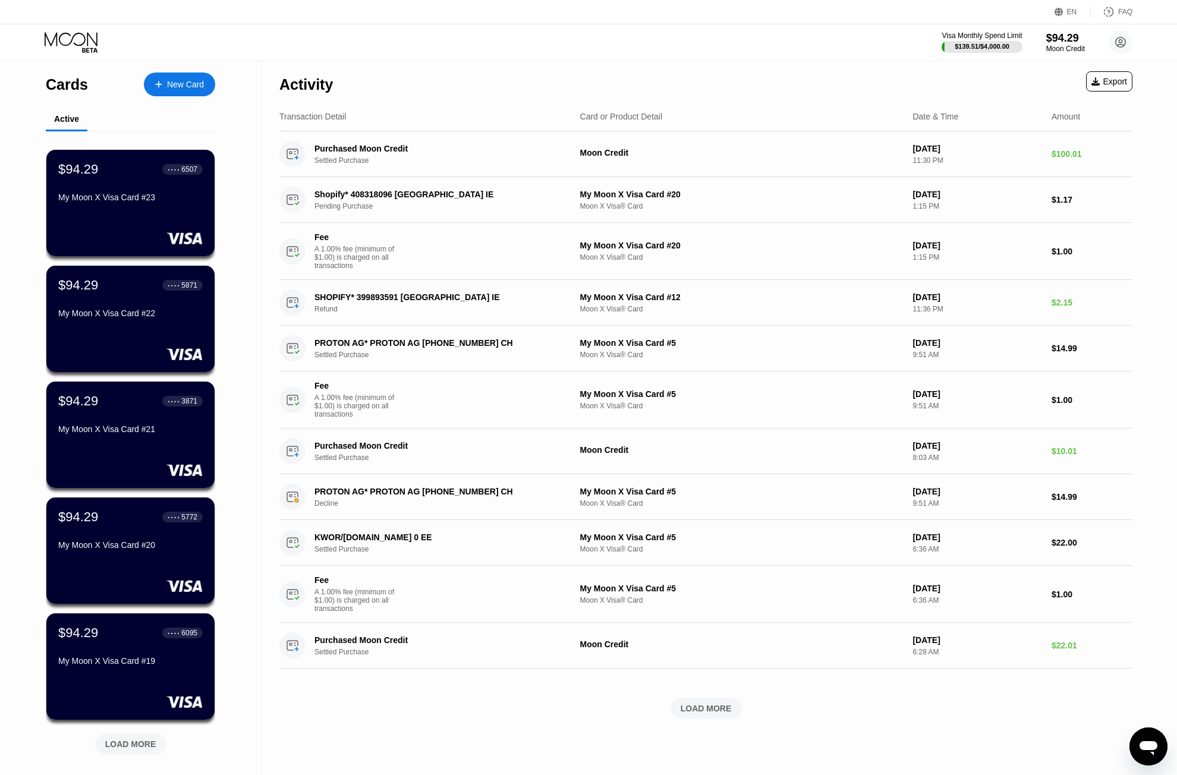
click at [173, 78] on div "New Card" at bounding box center [179, 85] width 71 height 24
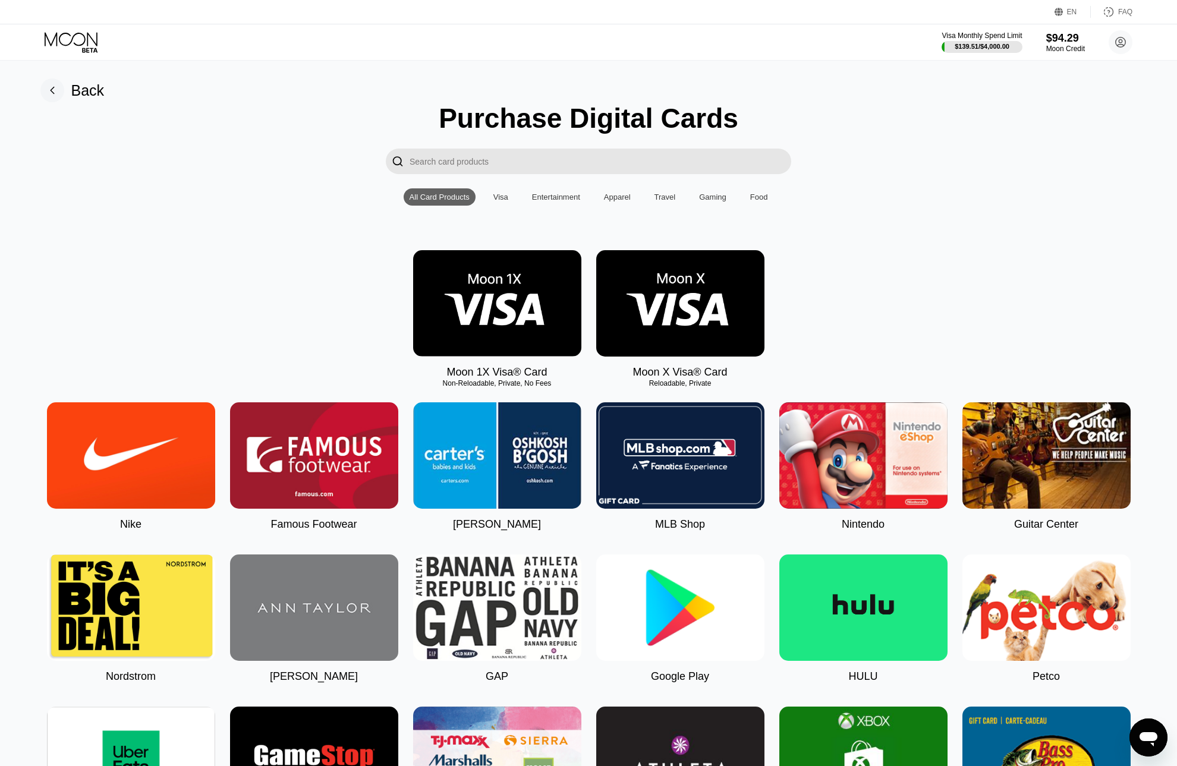
click at [750, 334] on img at bounding box center [680, 303] width 168 height 106
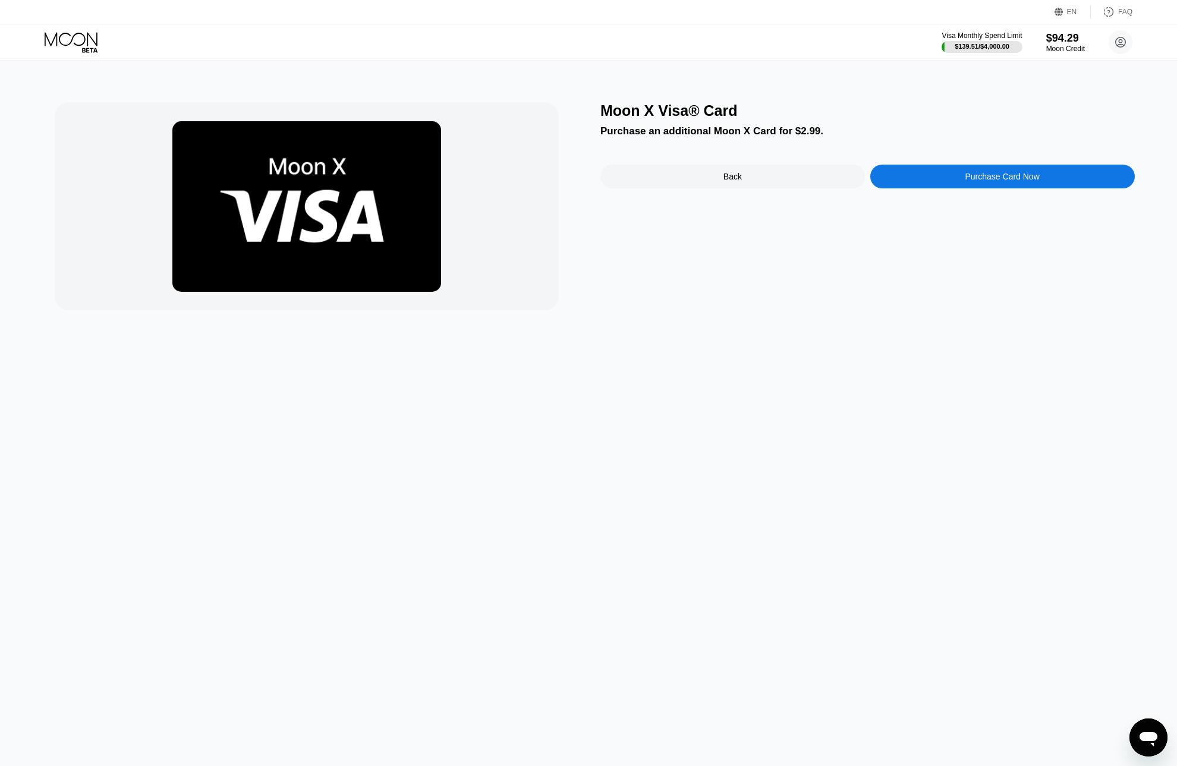
click at [953, 181] on div "Purchase Card Now" at bounding box center [1003, 177] width 265 height 24
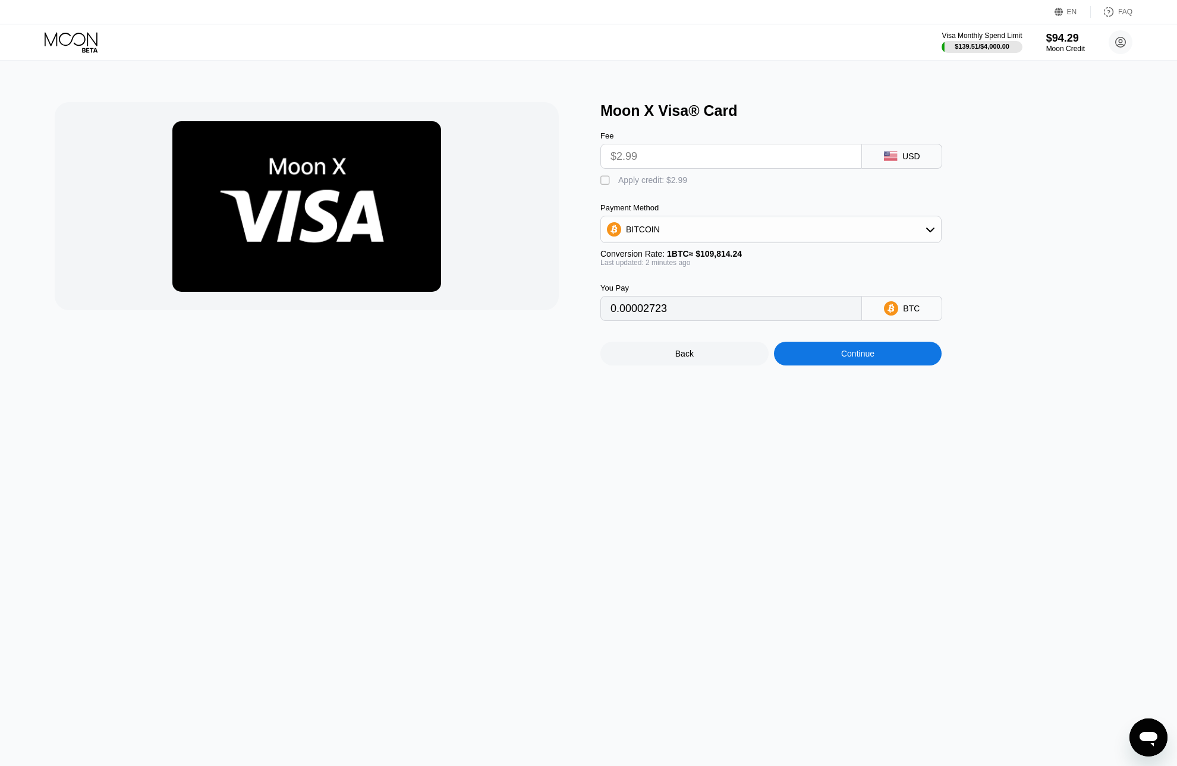
click at [645, 184] on div "Apply credit: $2.99" at bounding box center [652, 180] width 69 height 10
type input "0"
click at [808, 366] on div "Continue" at bounding box center [858, 354] width 168 height 24
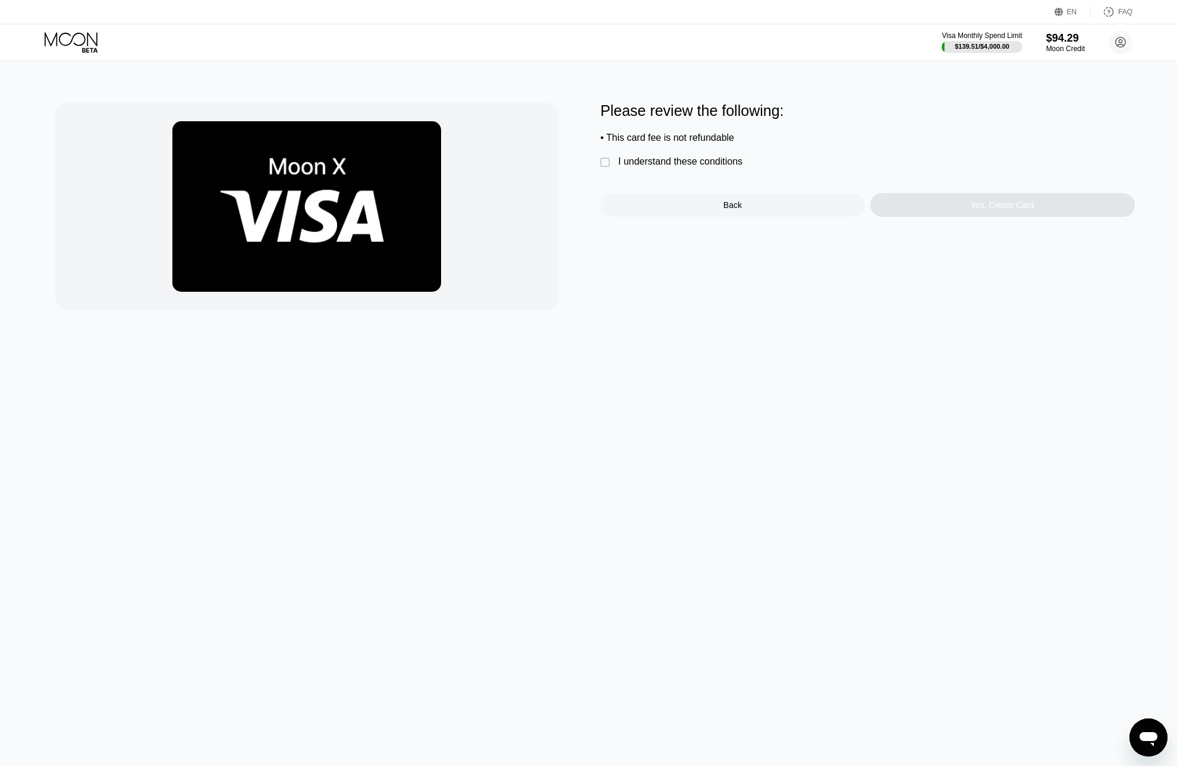
click at [662, 167] on div "I understand these conditions" at bounding box center [680, 161] width 124 height 11
click at [939, 215] on div "Yes, Create Card" at bounding box center [1003, 205] width 265 height 24
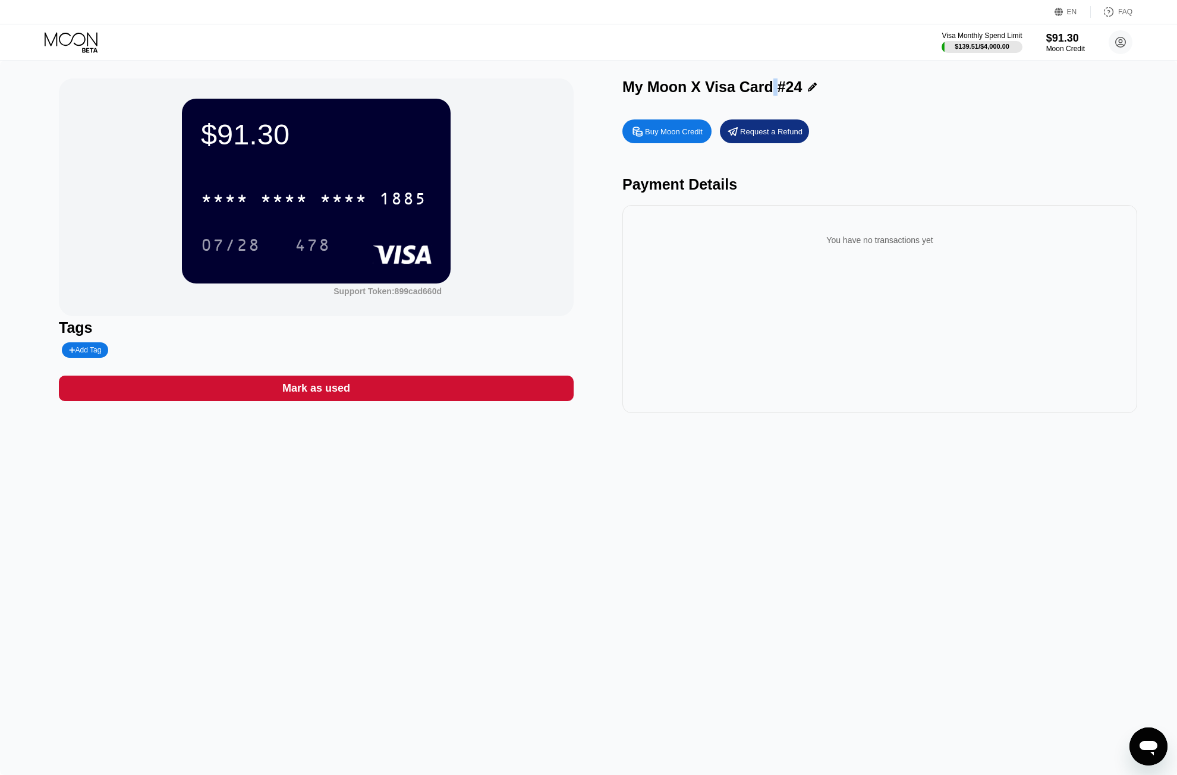
drag, startPoint x: 769, startPoint y: 91, endPoint x: 775, endPoint y: 90, distance: 6.0
click at [775, 90] on div "My Moon X Visa Card #24" at bounding box center [713, 86] width 180 height 17
click at [778, 90] on div "My Moon X Visa Card #24" at bounding box center [713, 86] width 180 height 17
drag, startPoint x: 774, startPoint y: 88, endPoint x: 796, endPoint y: 93, distance: 22.6
click at [796, 93] on div "My Moon X Visa Card #24" at bounding box center [713, 86] width 180 height 17
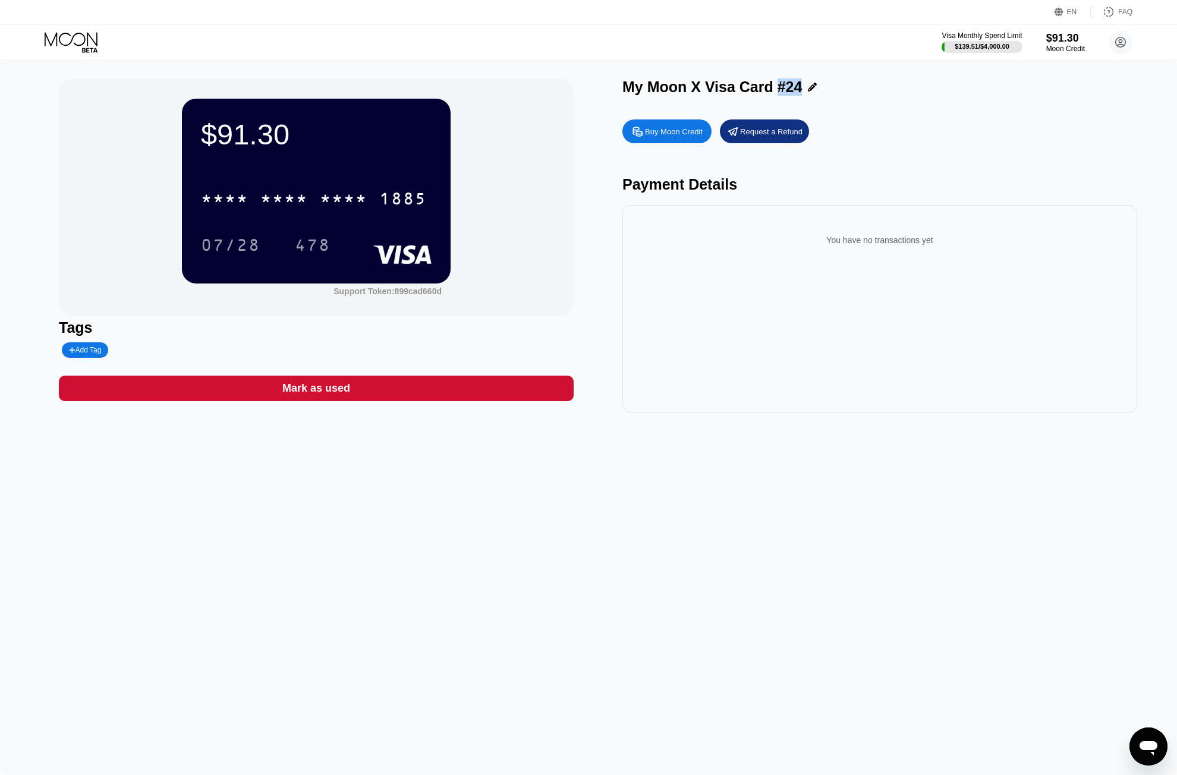
copy div "#24"
click at [291, 197] on div "* * * *" at bounding box center [284, 200] width 48 height 19
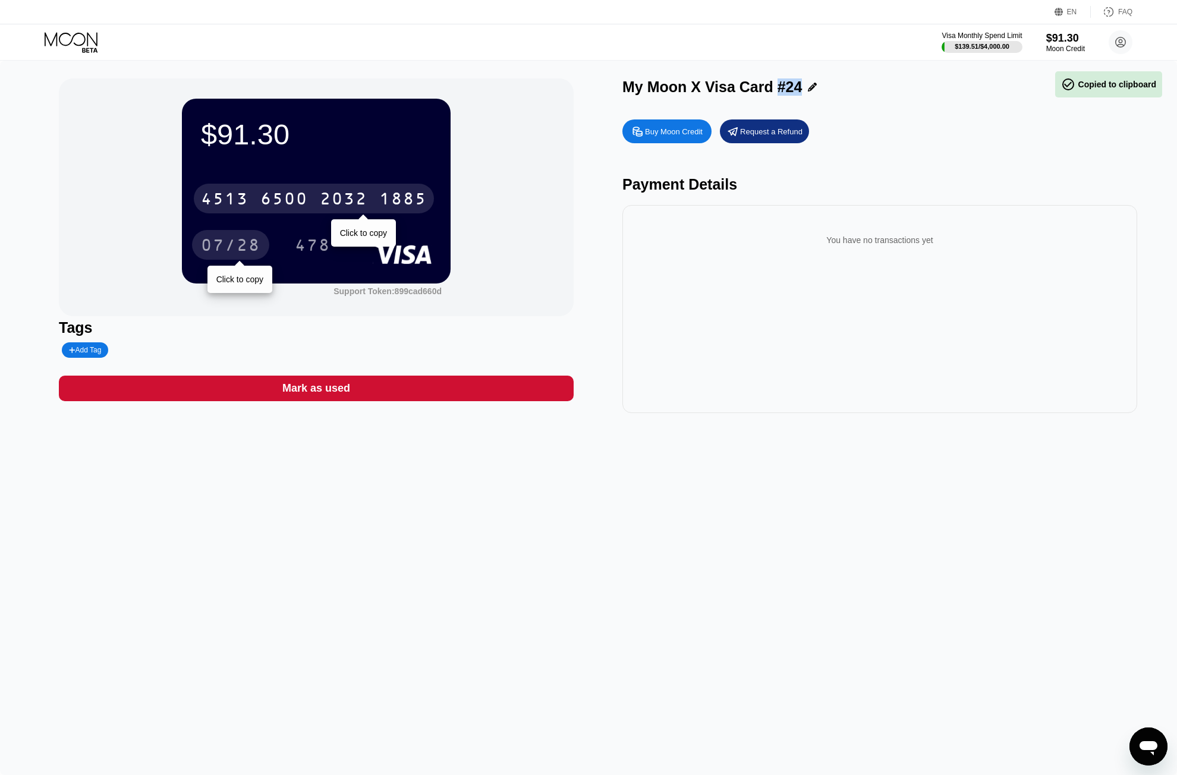
drag, startPoint x: 249, startPoint y: 233, endPoint x: 205, endPoint y: 271, distance: 58.2
click at [249, 233] on div "07/28" at bounding box center [230, 245] width 77 height 30
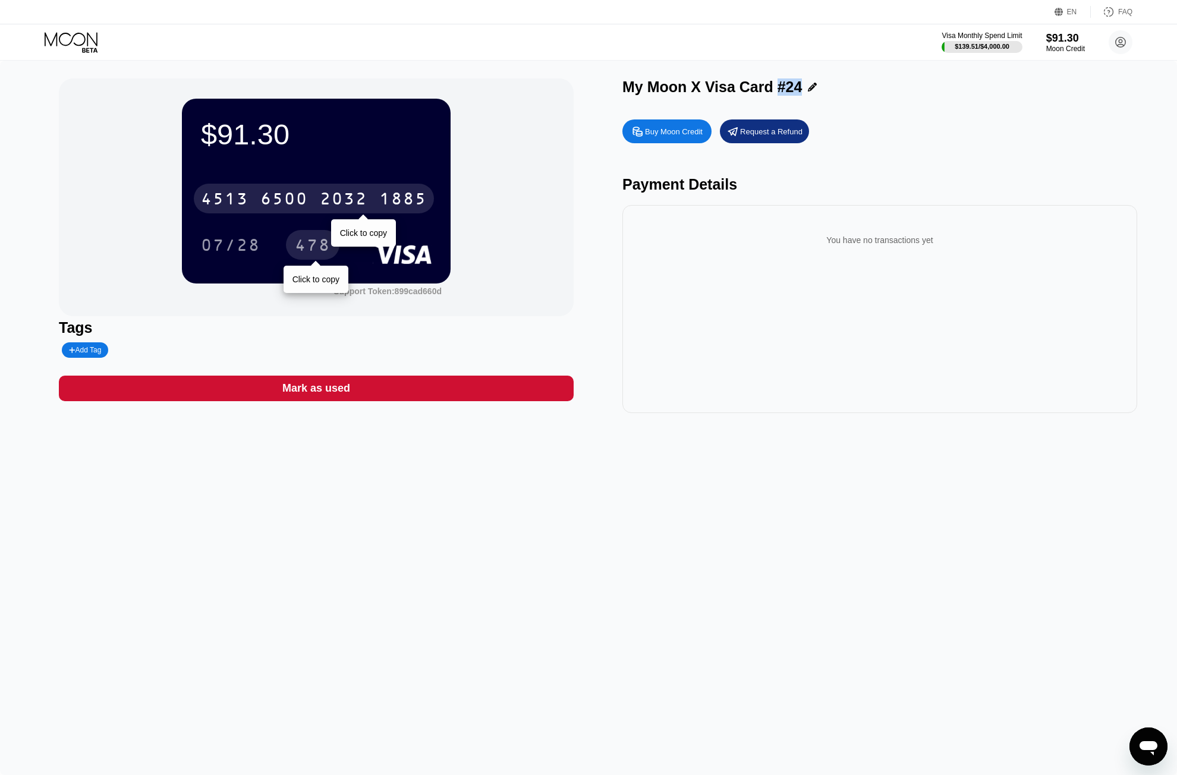
click at [306, 252] on div "478" at bounding box center [313, 246] width 36 height 19
click at [94, 27] on div "Visa Monthly Spend Limit $139.51 / $4,000.00 $91.30 Moon Credit [EMAIL_ADDRESS]…" at bounding box center [588, 42] width 1177 height 36
click at [92, 33] on icon at bounding box center [72, 42] width 55 height 21
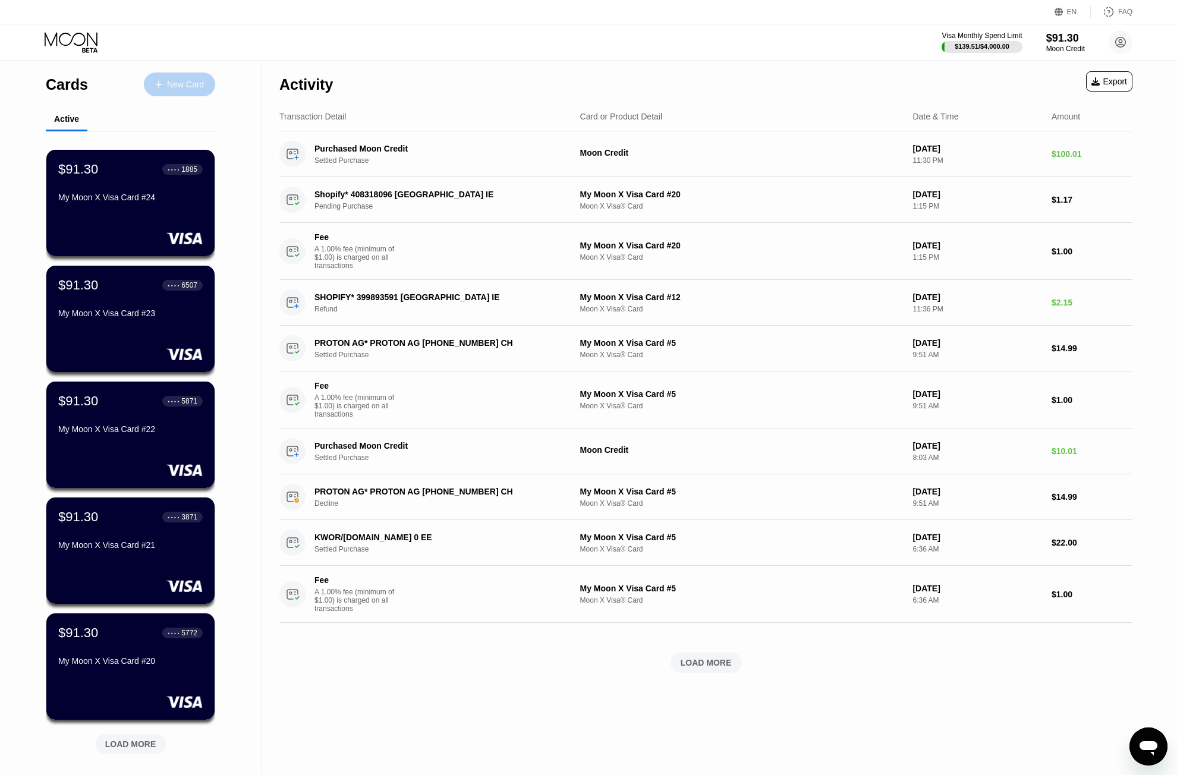
click at [175, 87] on div "New Card" at bounding box center [185, 85] width 37 height 10
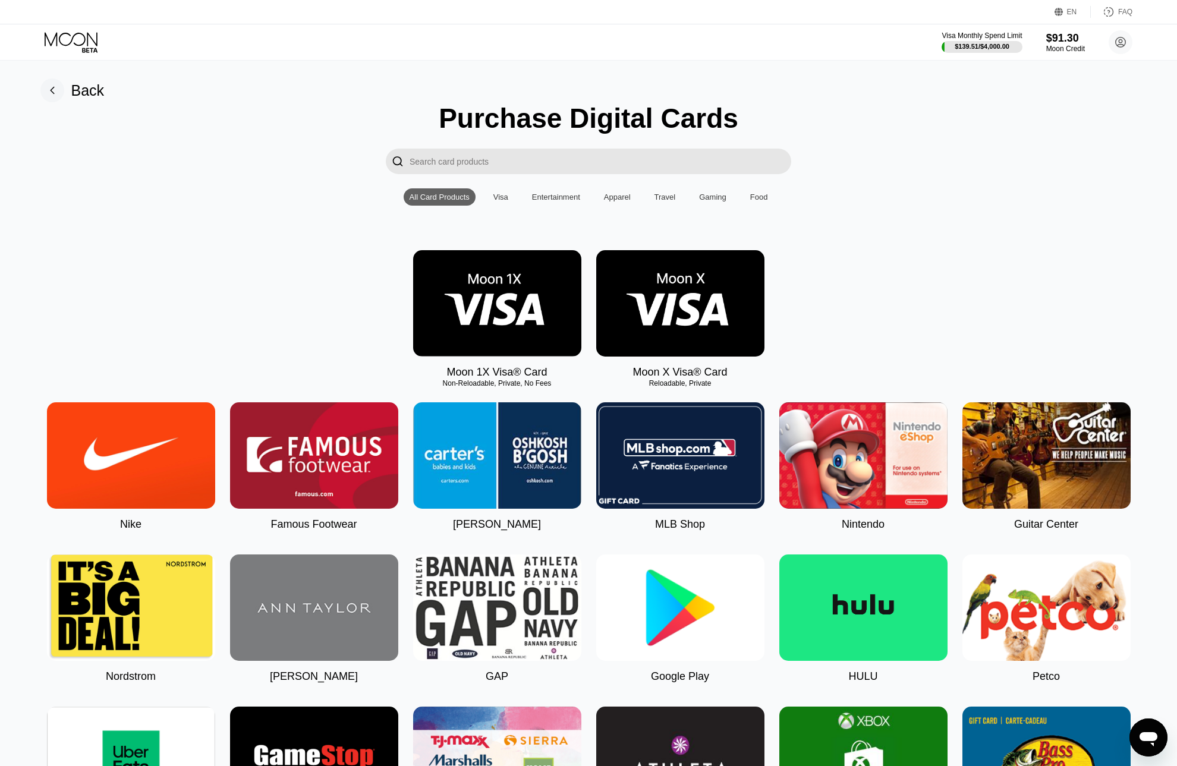
click at [709, 321] on img at bounding box center [680, 303] width 168 height 106
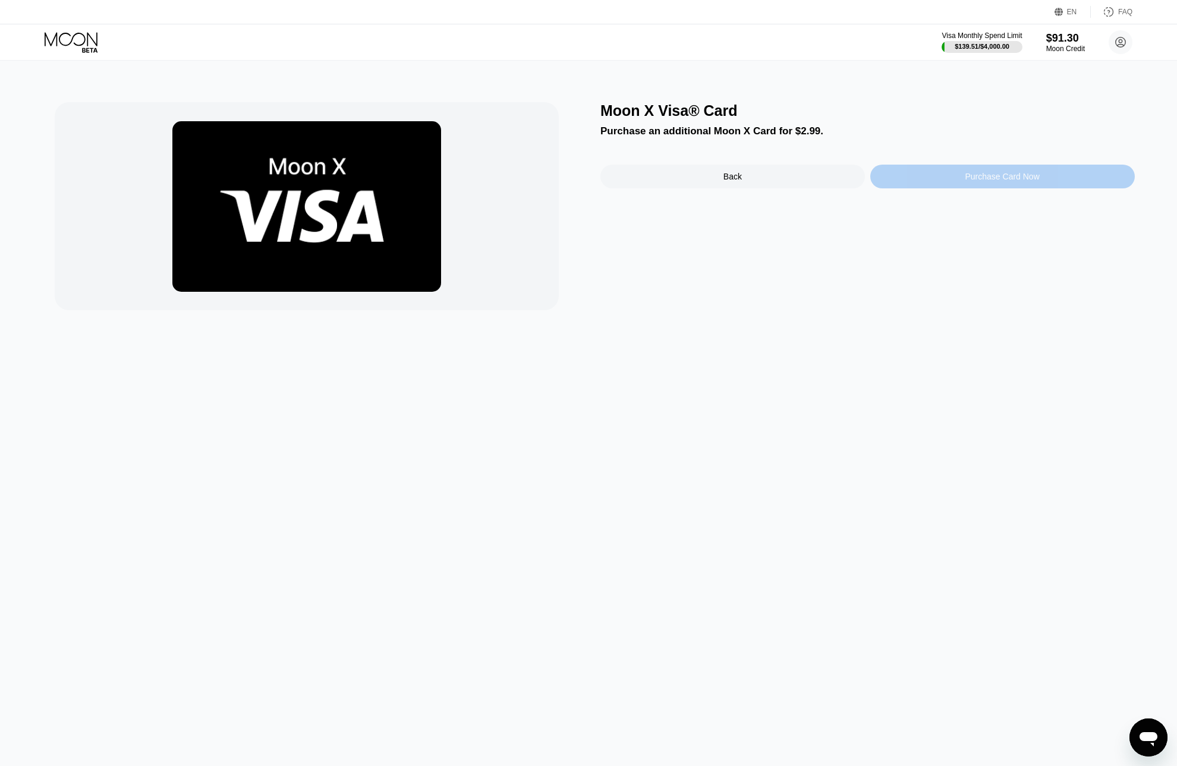
click at [953, 188] on div "Purchase Card Now" at bounding box center [1003, 177] width 265 height 24
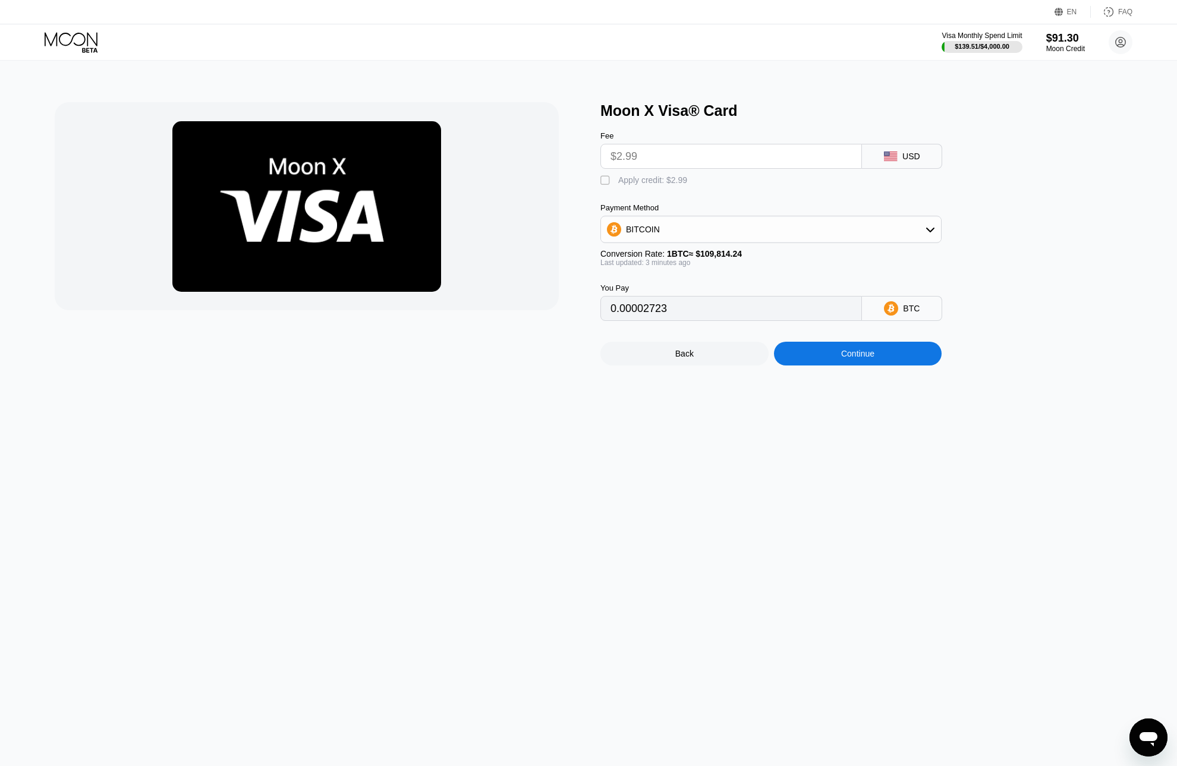
click at [614, 180] on div " Apply credit: $2.99" at bounding box center [647, 181] width 93 height 12
type input "0"
click at [843, 366] on div "Continue" at bounding box center [858, 354] width 168 height 24
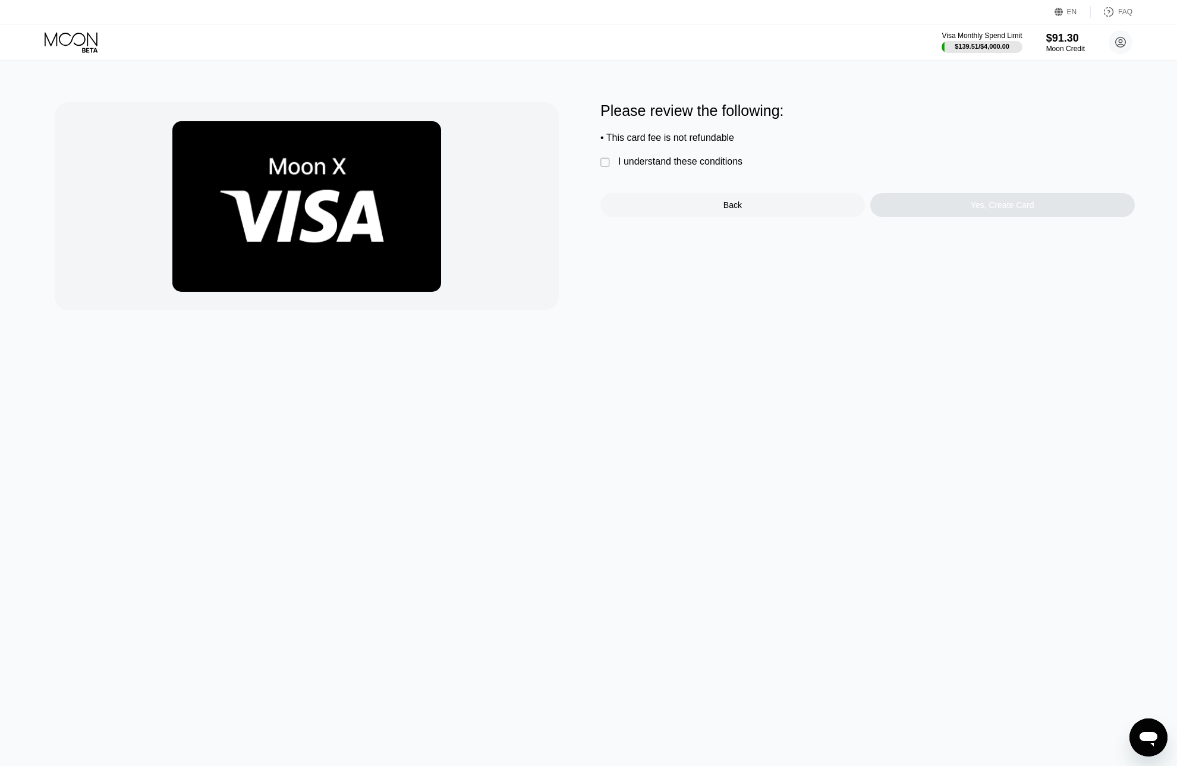
click at [691, 182] on div "Please review the following: • This card fee is not refundable  I understand t…" at bounding box center [868, 159] width 535 height 115
click at [690, 175] on div "Please review the following: • This card fee is not refundable  I understand t…" at bounding box center [868, 159] width 535 height 115
click at [690, 167] on div "I understand these conditions" at bounding box center [680, 161] width 124 height 11
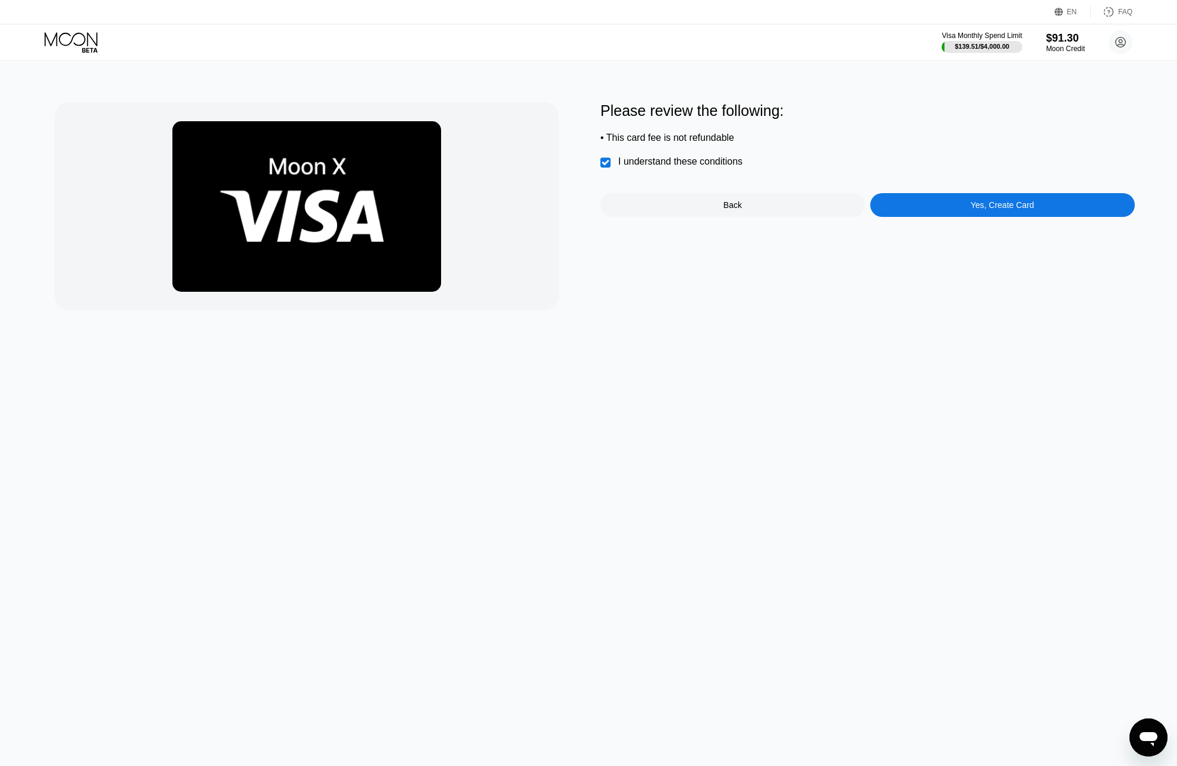
click at [959, 211] on div "Yes, Create Card" at bounding box center [1003, 205] width 265 height 24
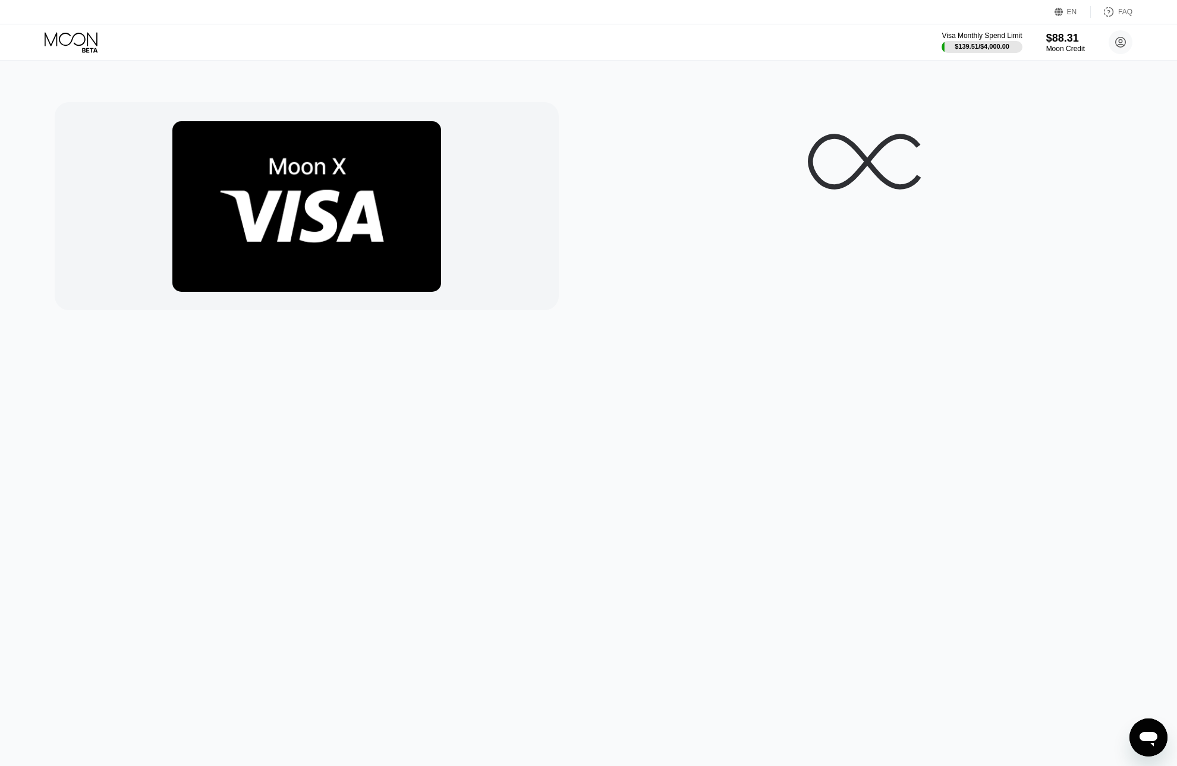
click at [341, 170] on img at bounding box center [306, 206] width 269 height 171
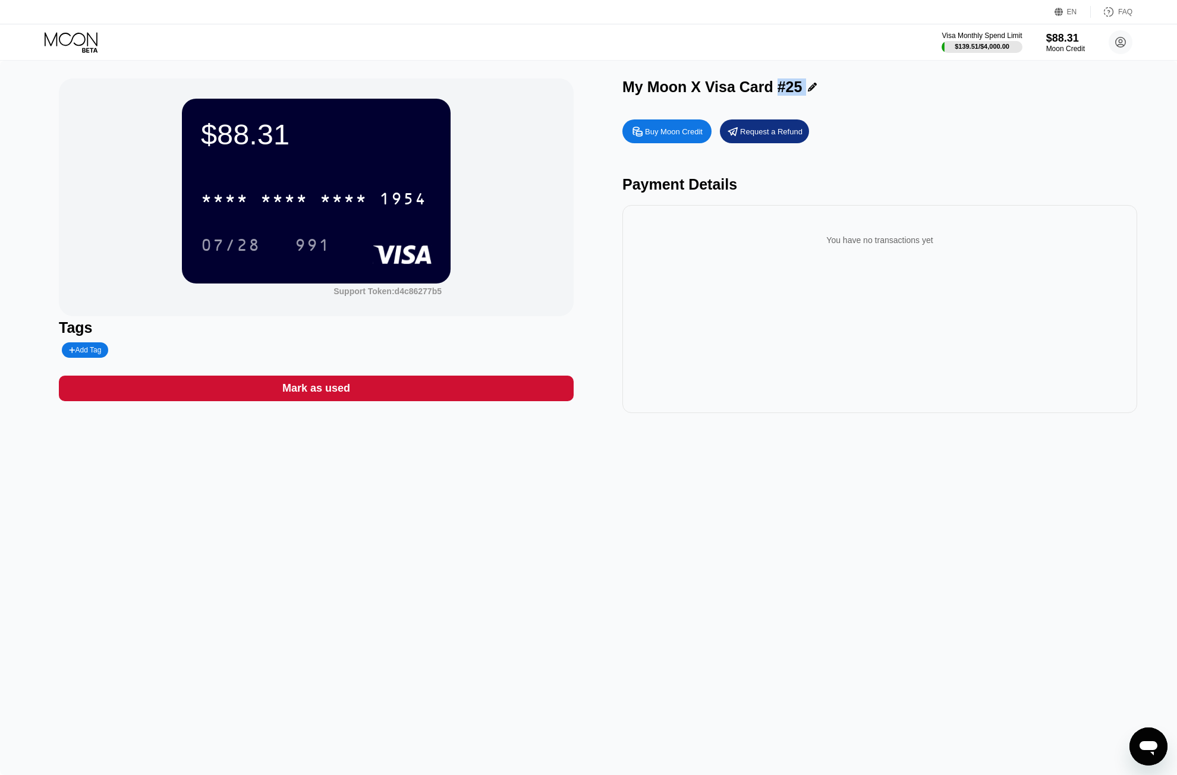
drag, startPoint x: 776, startPoint y: 85, endPoint x: 797, endPoint y: 92, distance: 22.4
click at [797, 92] on div "My Moon X Visa Card #25" at bounding box center [880, 86] width 515 height 17
click at [781, 93] on div "My Moon X Visa Card #25" at bounding box center [713, 86] width 180 height 17
drag, startPoint x: 775, startPoint y: 90, endPoint x: 795, endPoint y: 93, distance: 20.4
click at [795, 93] on div "My Moon X Visa Card #25" at bounding box center [713, 86] width 180 height 17
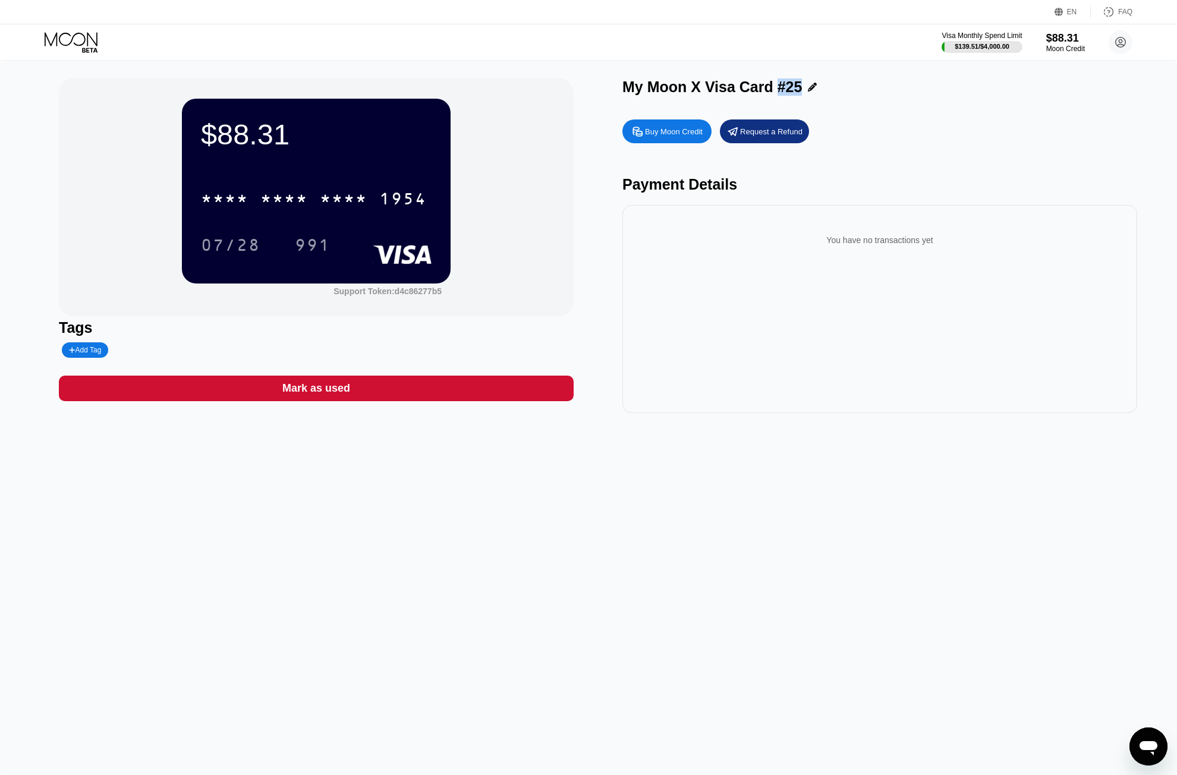
copy div "#25"
click at [300, 202] on div "* * * *" at bounding box center [284, 200] width 48 height 19
click at [250, 244] on div "07/28" at bounding box center [230, 246] width 59 height 19
click at [303, 259] on div "991" at bounding box center [313, 245] width 54 height 30
click at [93, 485] on div "$88.31 4513 6500 2210 1954 07/28 991 Support Token: d4c86277b5 Tags Add Tag Mar…" at bounding box center [588, 418] width 1177 height 715
